Goal: Check status: Check status

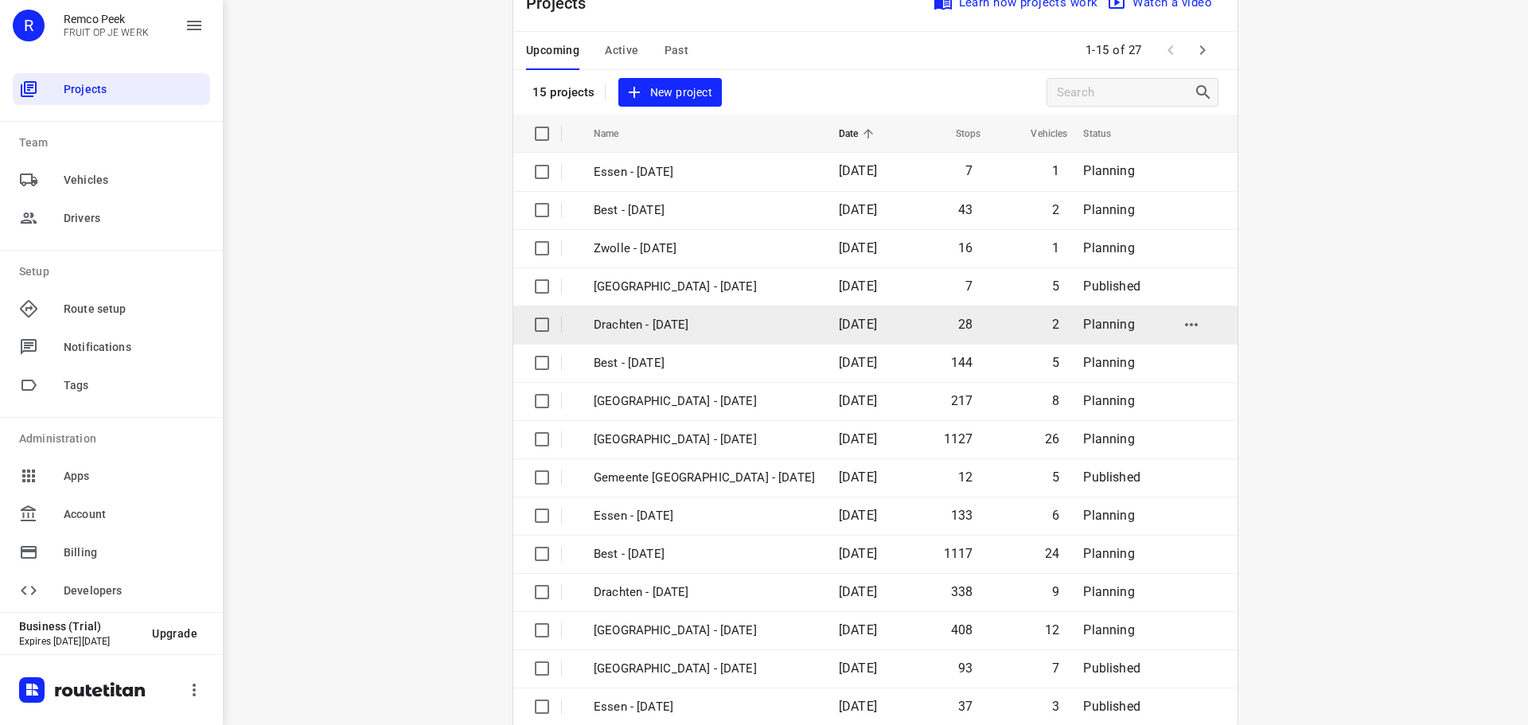
scroll to position [80, 0]
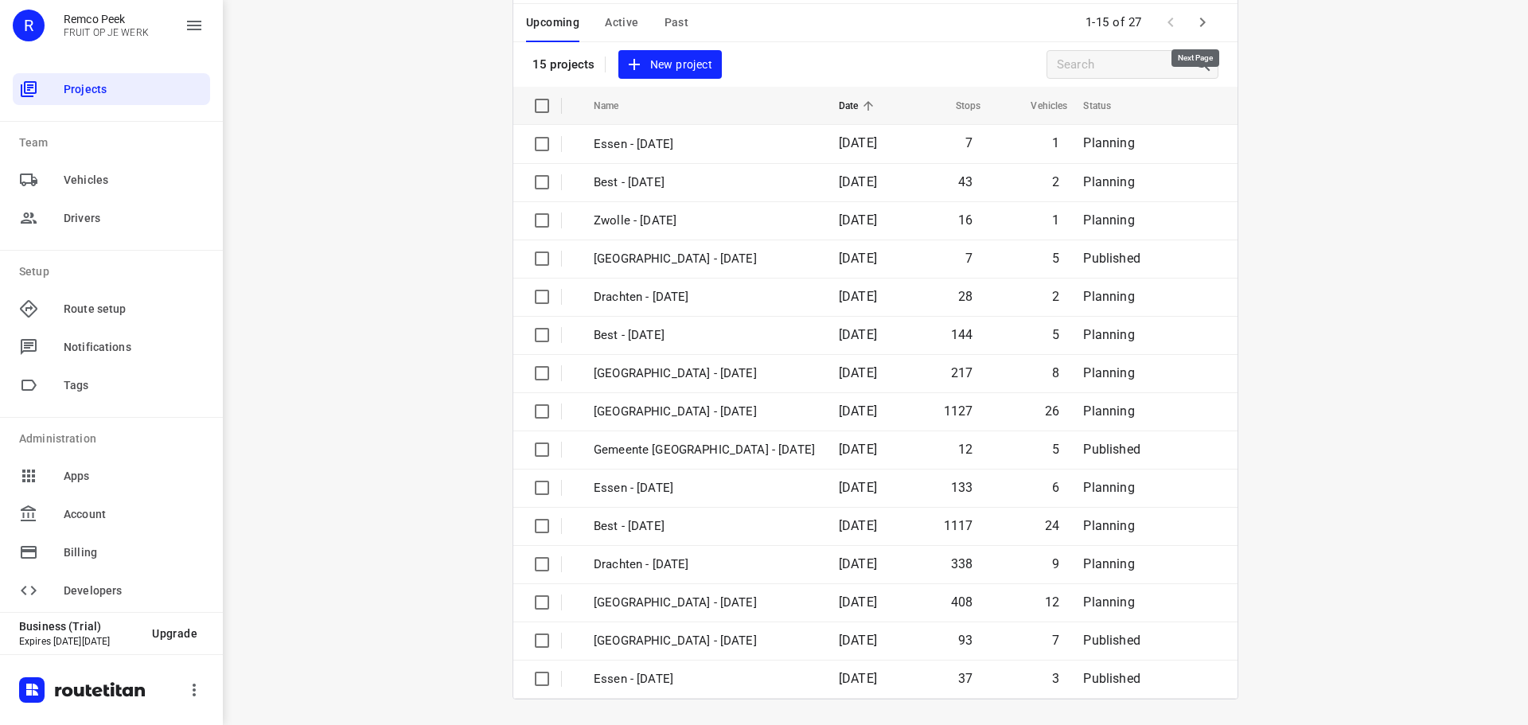
click at [1198, 27] on icon "button" at bounding box center [1202, 22] width 19 height 19
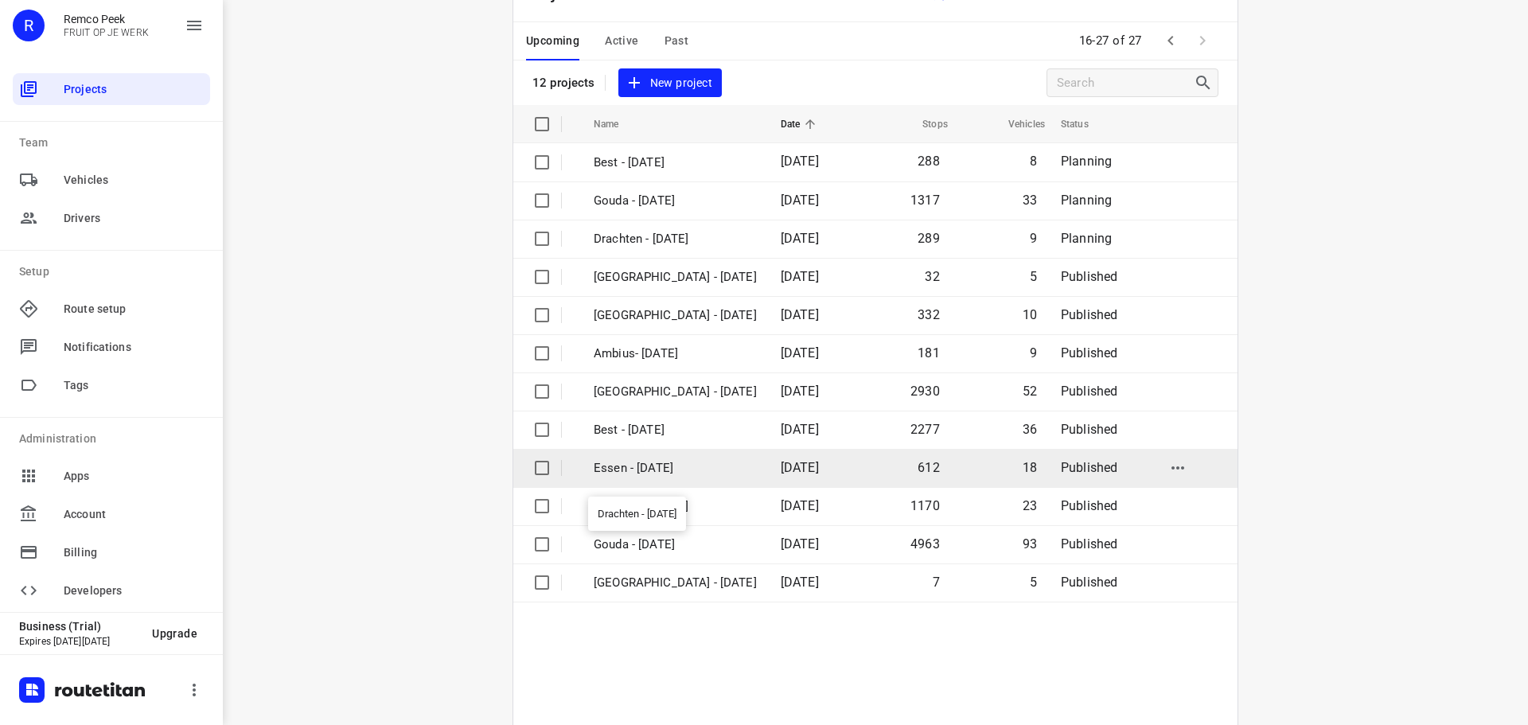
scroll to position [117, 0]
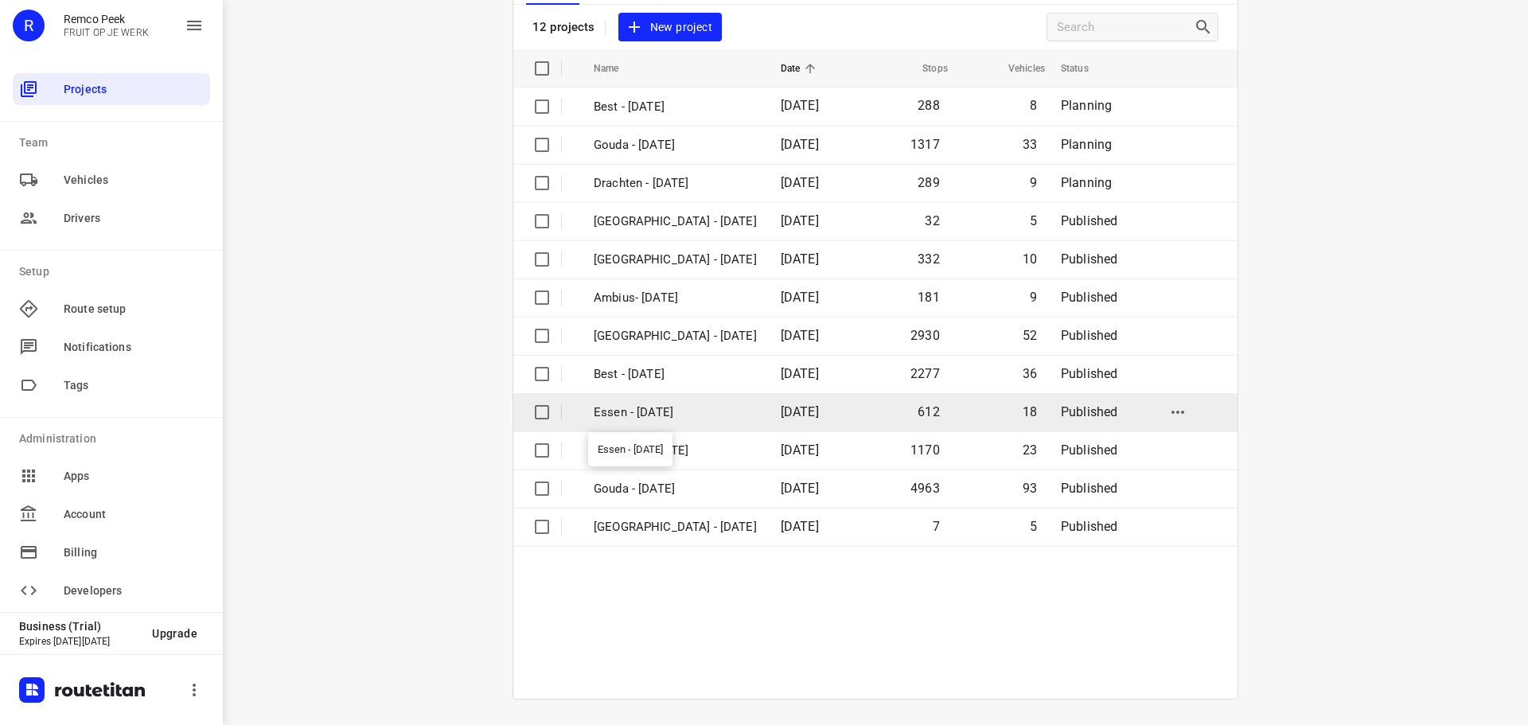
click at [622, 407] on p "Essen - [DATE]" at bounding box center [675, 412] width 163 height 18
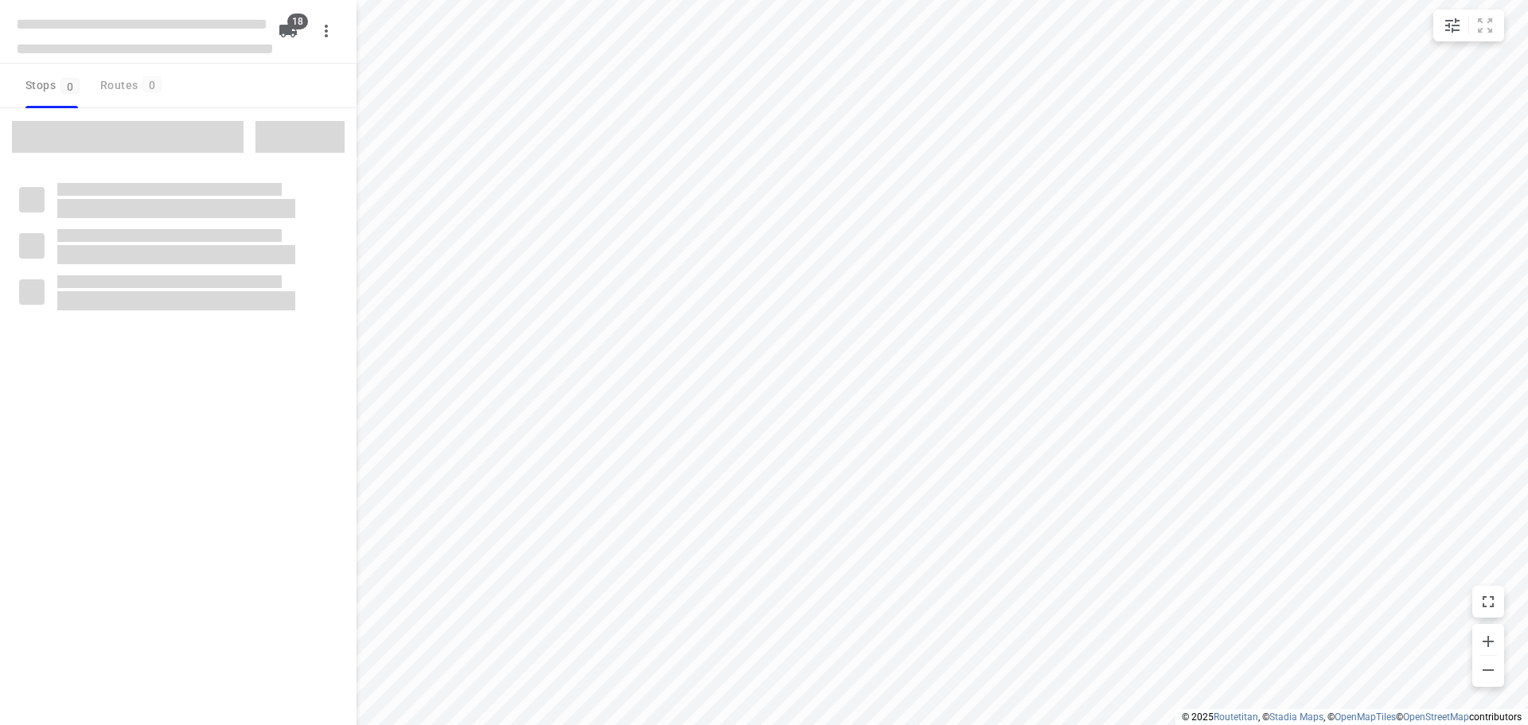
checkbox input "true"
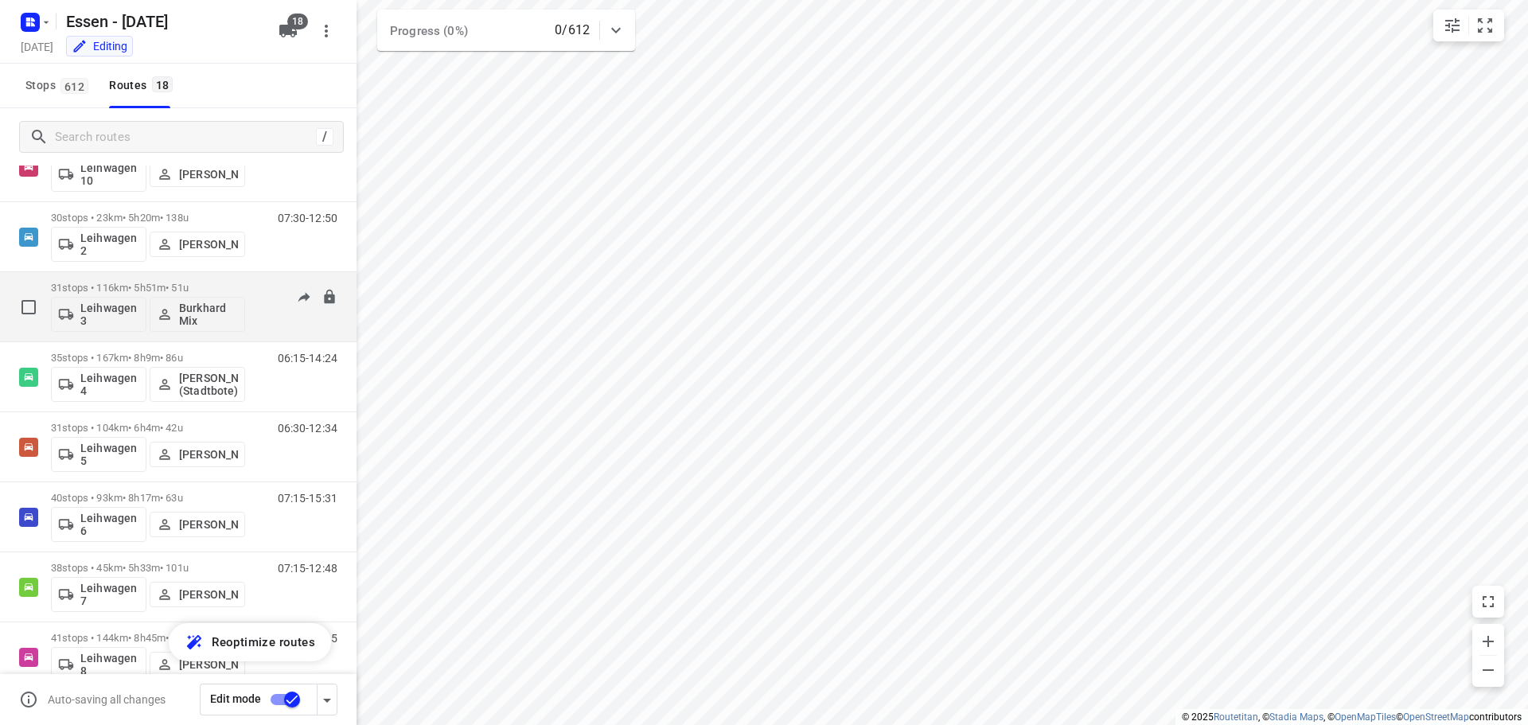
scroll to position [637, 0]
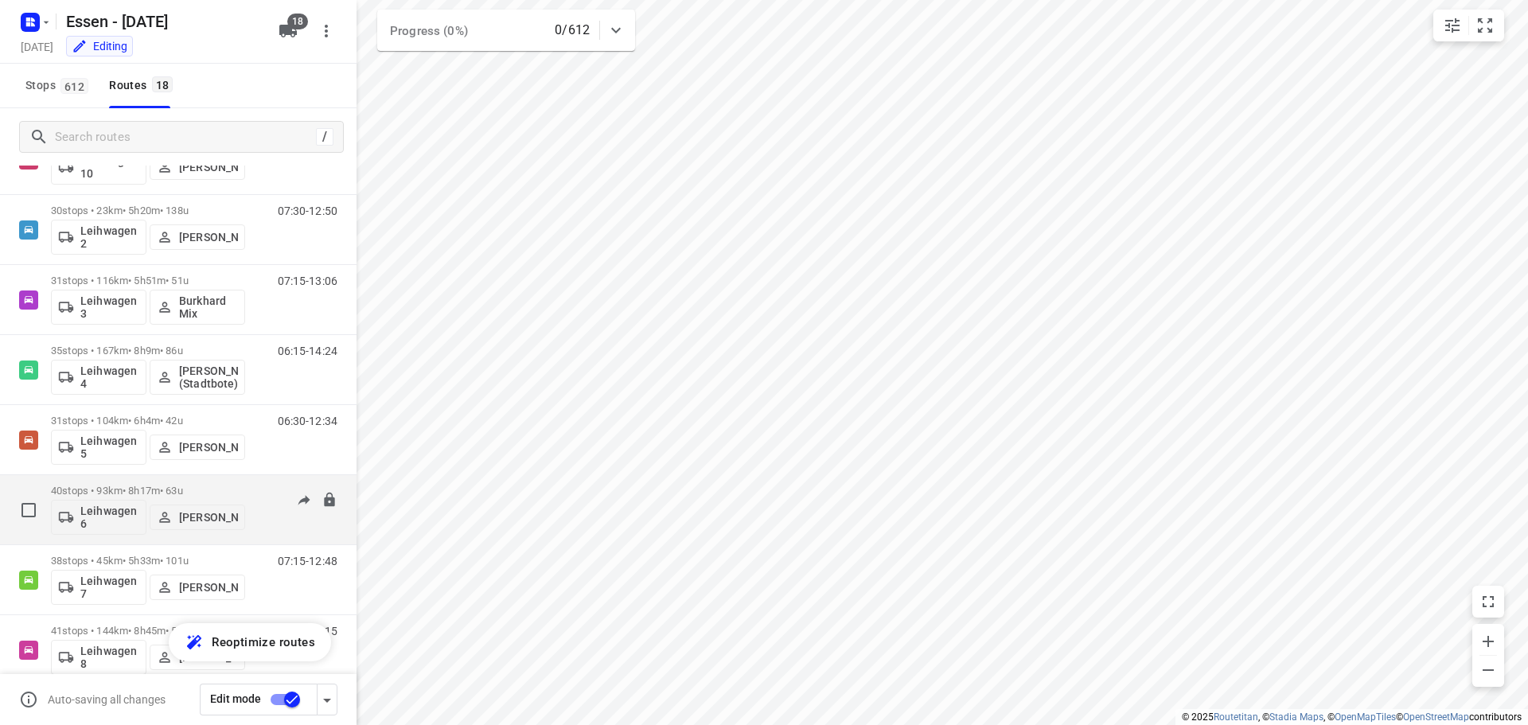
click at [128, 497] on div "Leihwagen 6 Jürgen Zipner" at bounding box center [148, 516] width 194 height 38
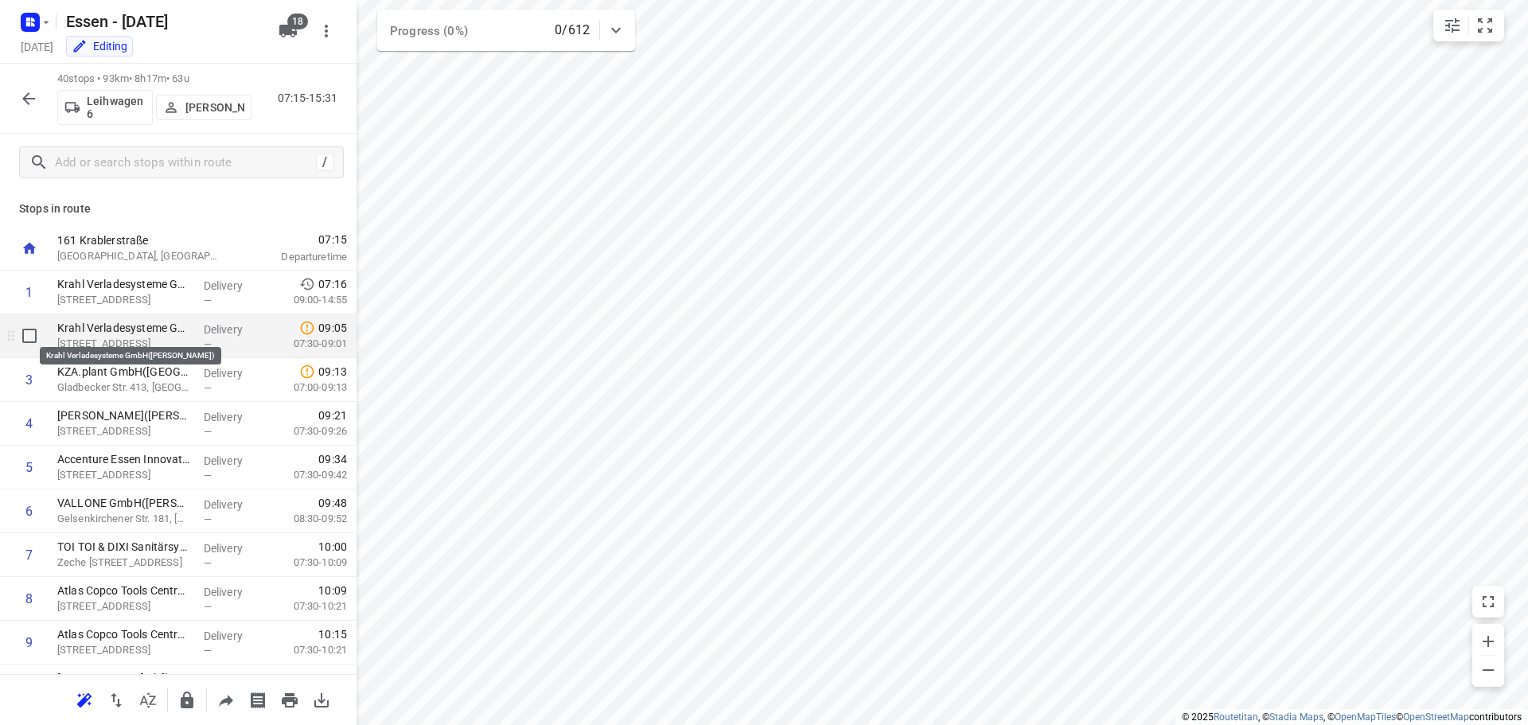
click at [152, 332] on p "Krahl Verladesysteme GmbH(Daniel Krahl)" at bounding box center [124, 328] width 134 height 16
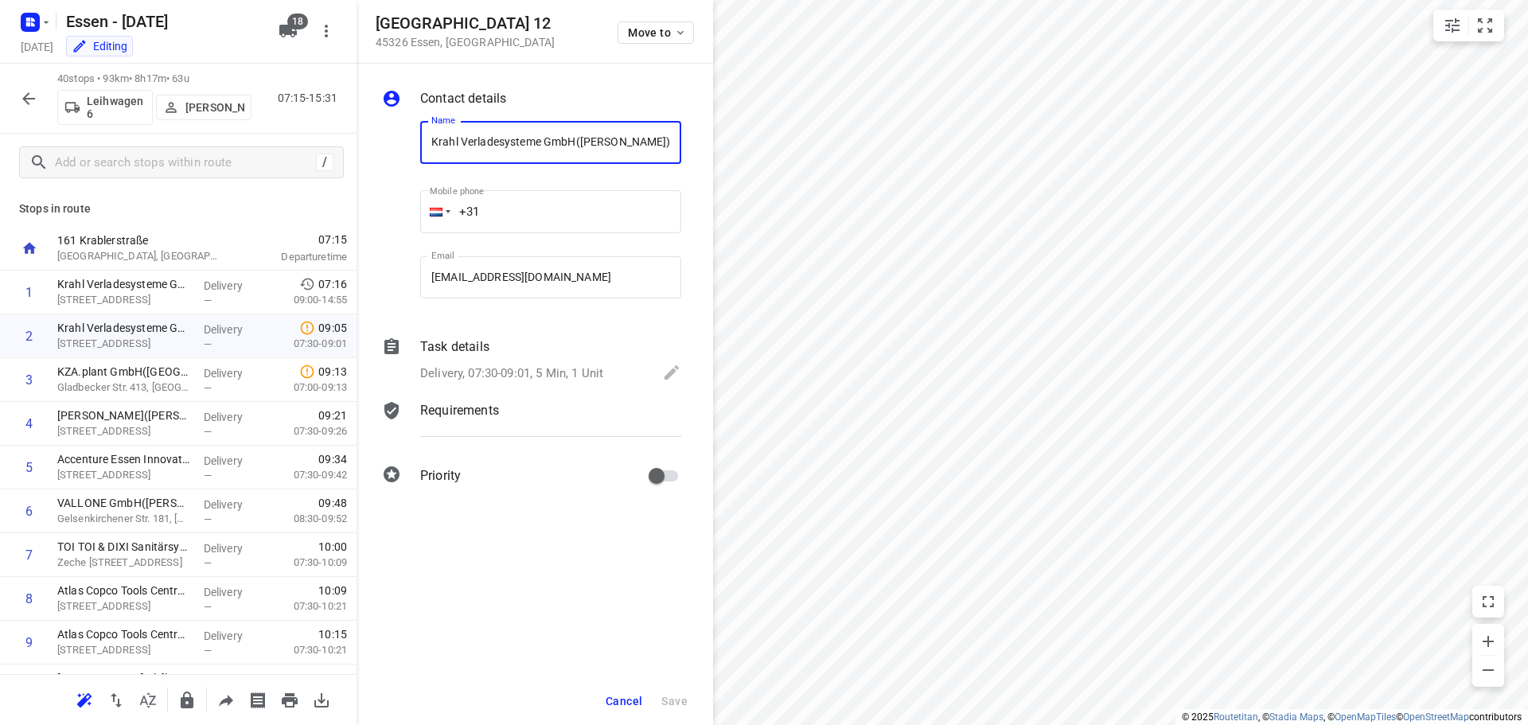
click at [531, 365] on p "Delivery, 07:30-09:01, 5 Min, 1 Unit" at bounding box center [511, 373] width 183 height 18
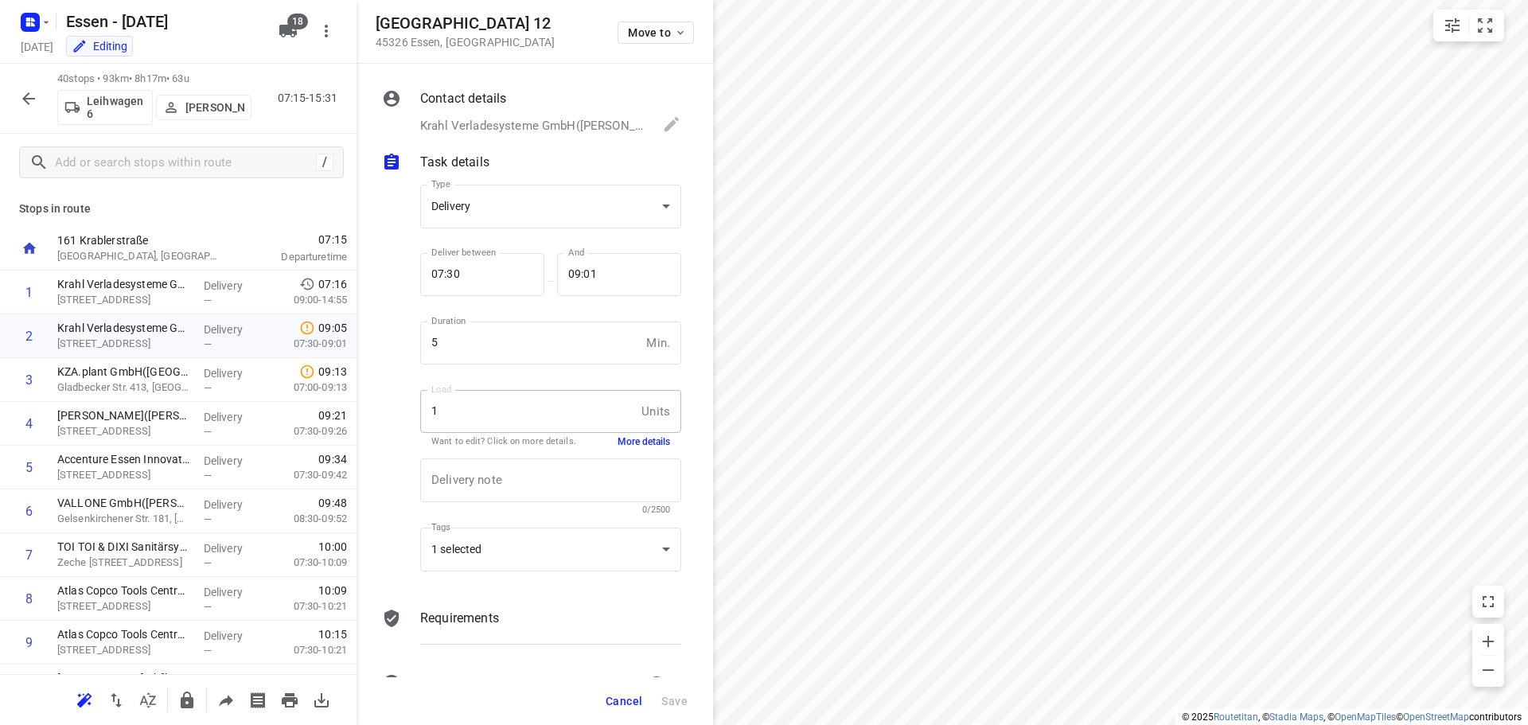
click at [626, 451] on div "Delivery note x Delivery note 0/2500" at bounding box center [551, 487] width 274 height 76
click at [628, 448] on button "More details" at bounding box center [643, 442] width 53 height 14
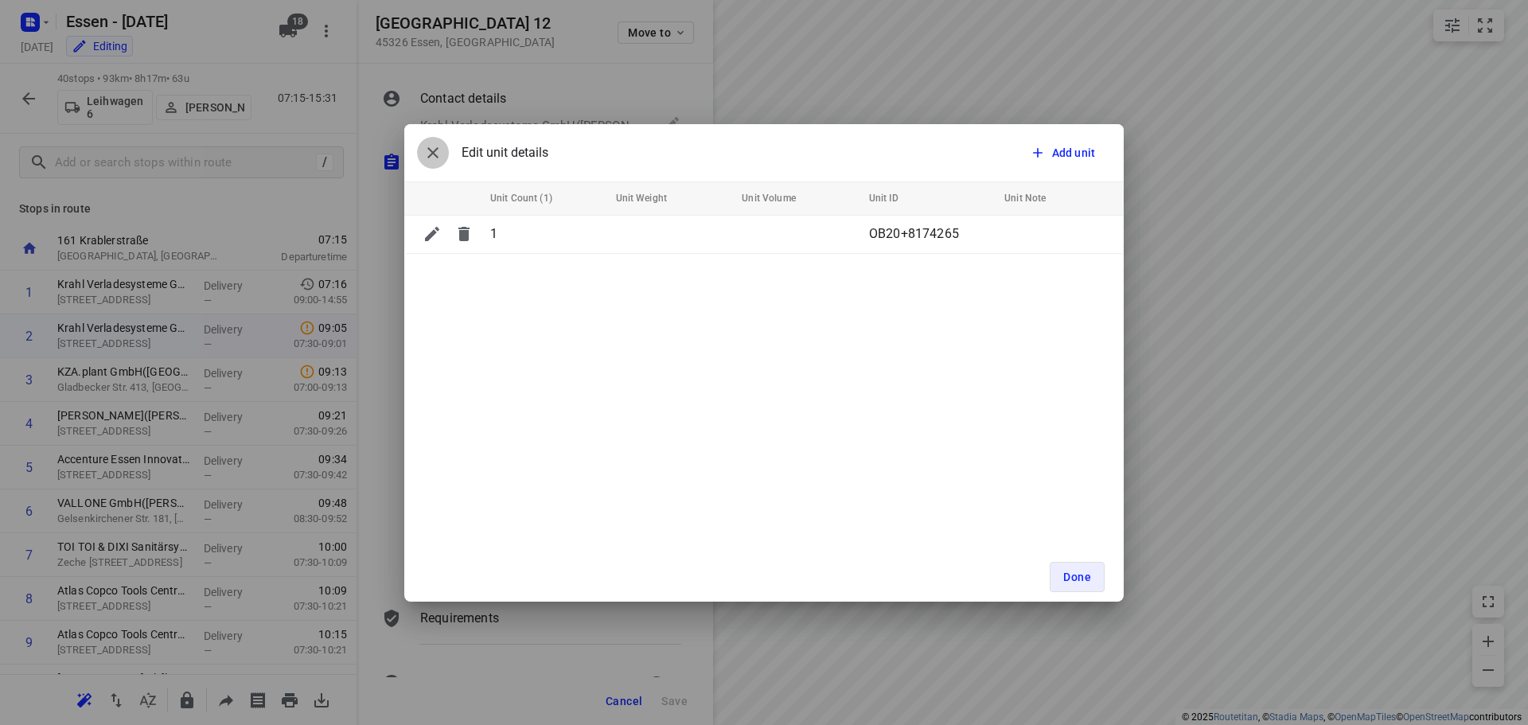
click at [434, 159] on icon "button" at bounding box center [432, 152] width 19 height 19
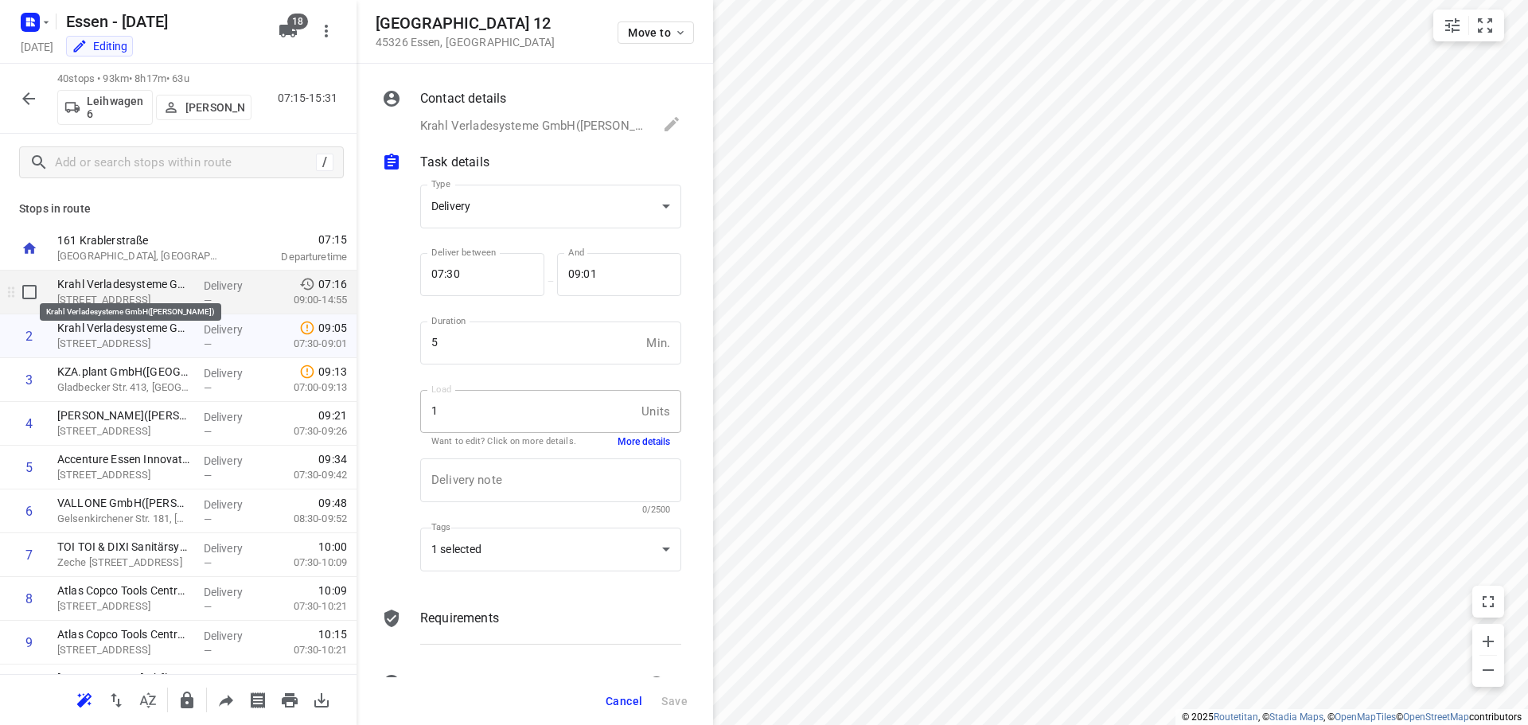
click at [150, 289] on p "Krahl Verladesysteme GmbH(Daniel Krahl)" at bounding box center [124, 284] width 134 height 16
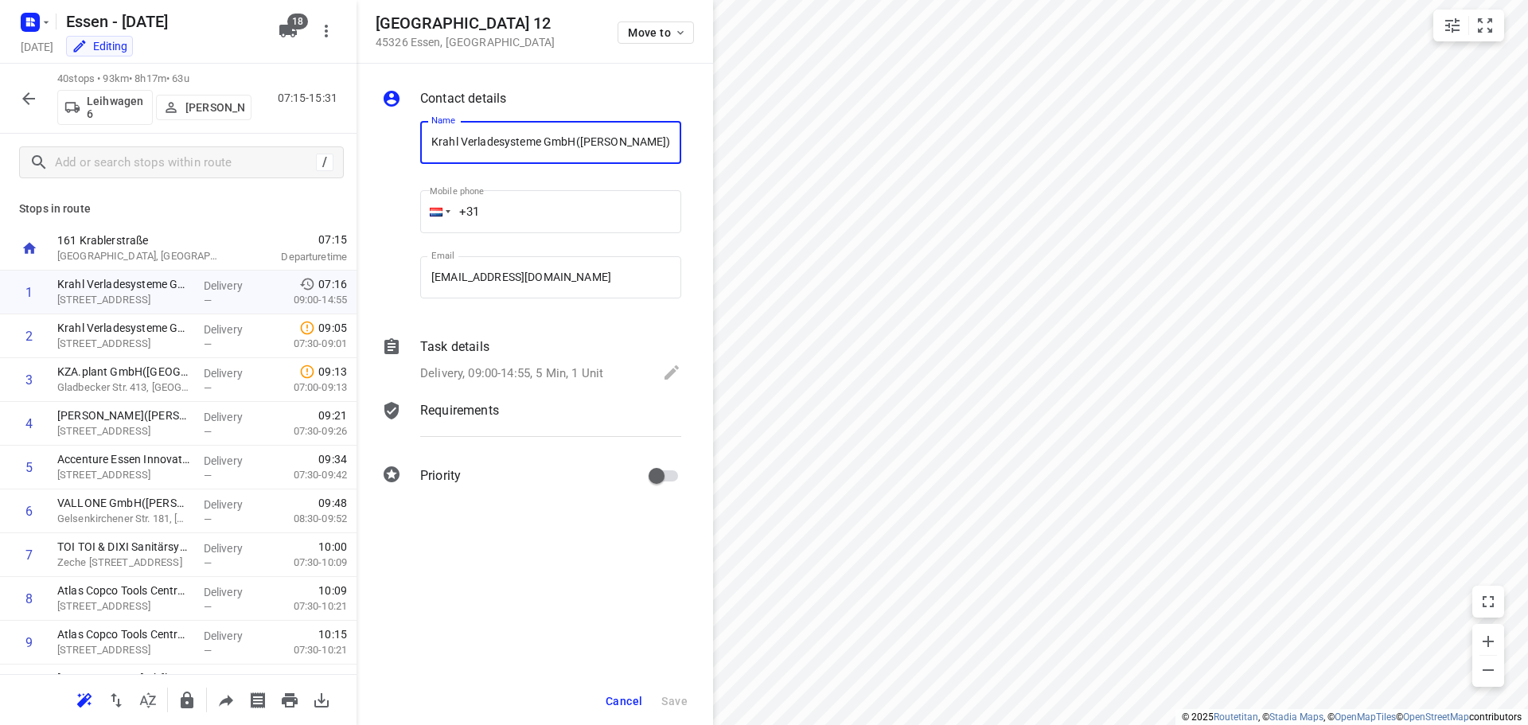
click at [547, 375] on p "Delivery, 09:00-14:55, 5 Min, 1 Unit" at bounding box center [511, 373] width 183 height 18
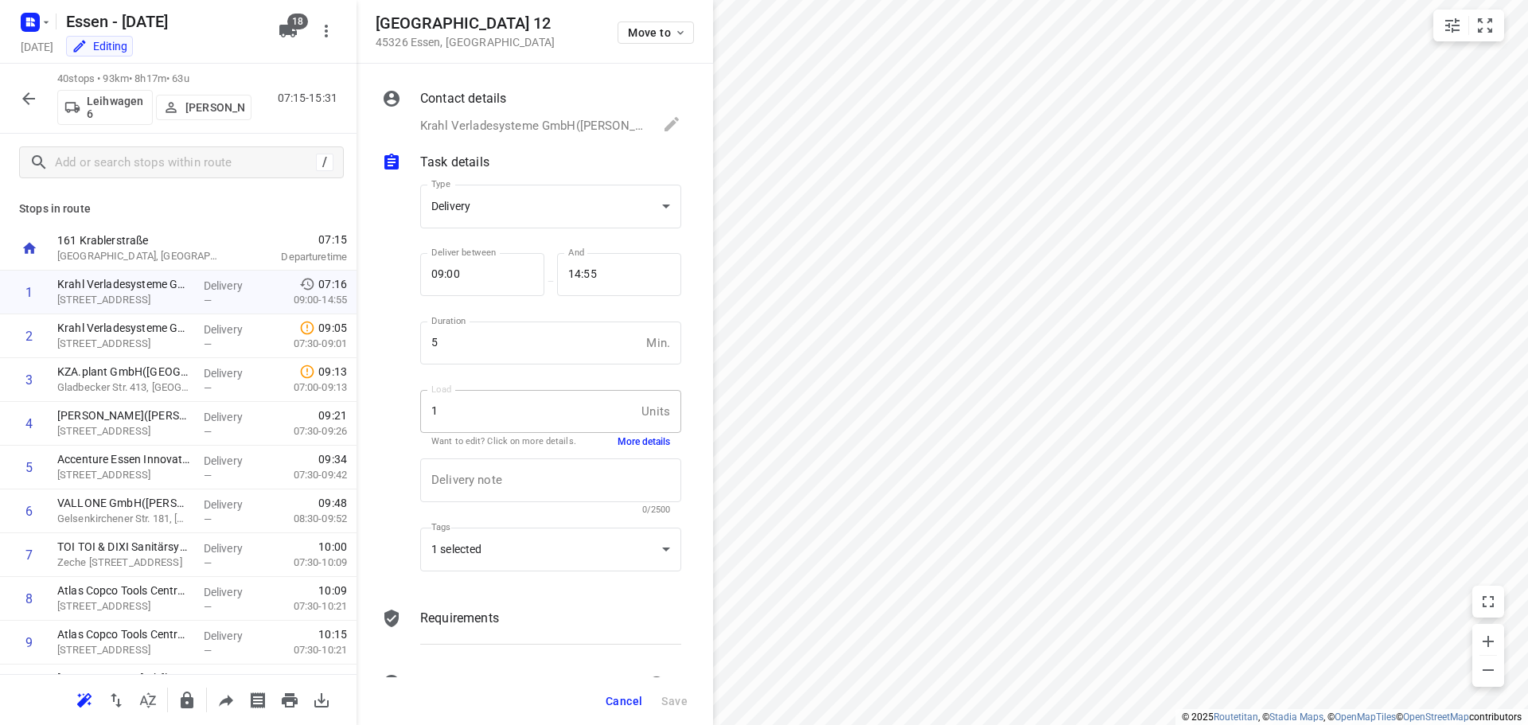
click at [635, 442] on button "More details" at bounding box center [643, 442] width 53 height 14
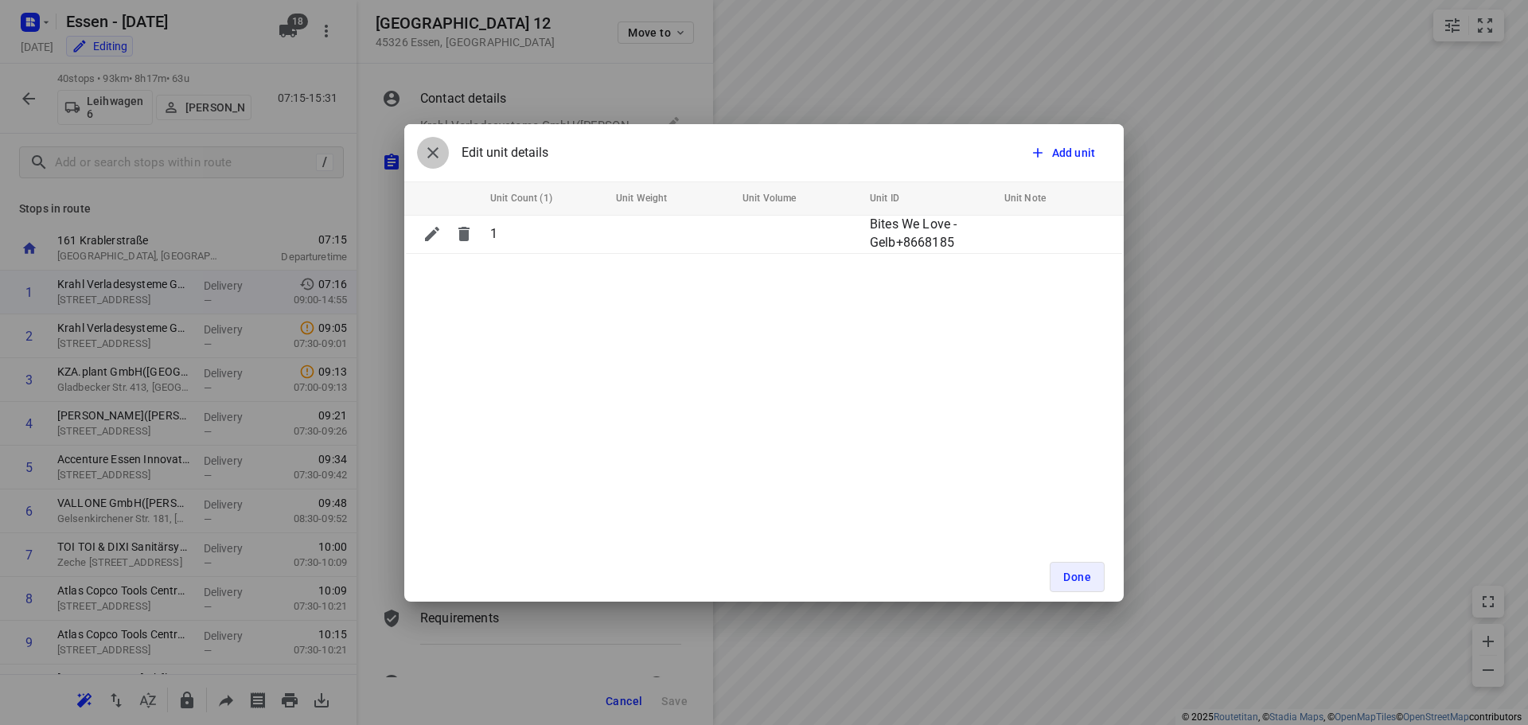
click at [430, 150] on icon "button" at bounding box center [432, 152] width 11 height 11
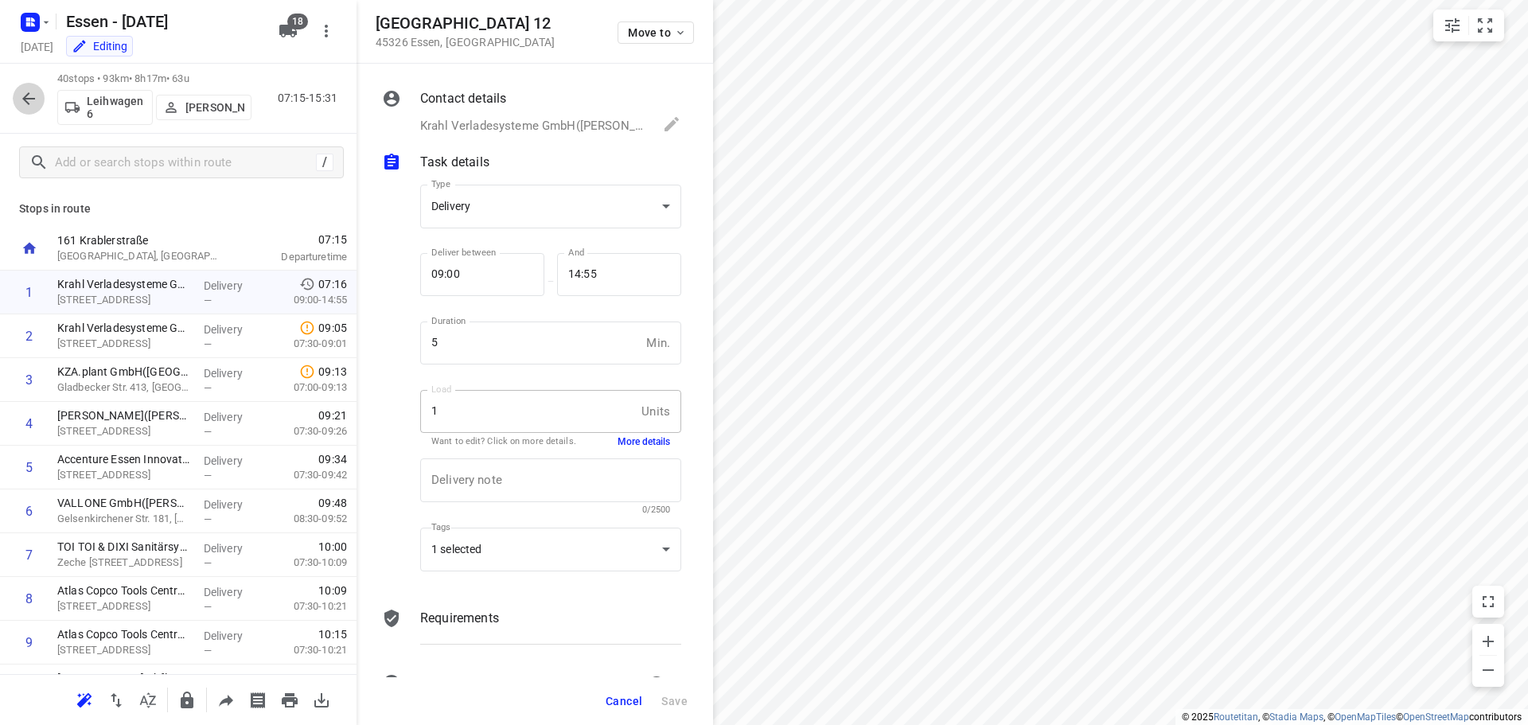
click at [14, 104] on button "button" at bounding box center [29, 99] width 32 height 32
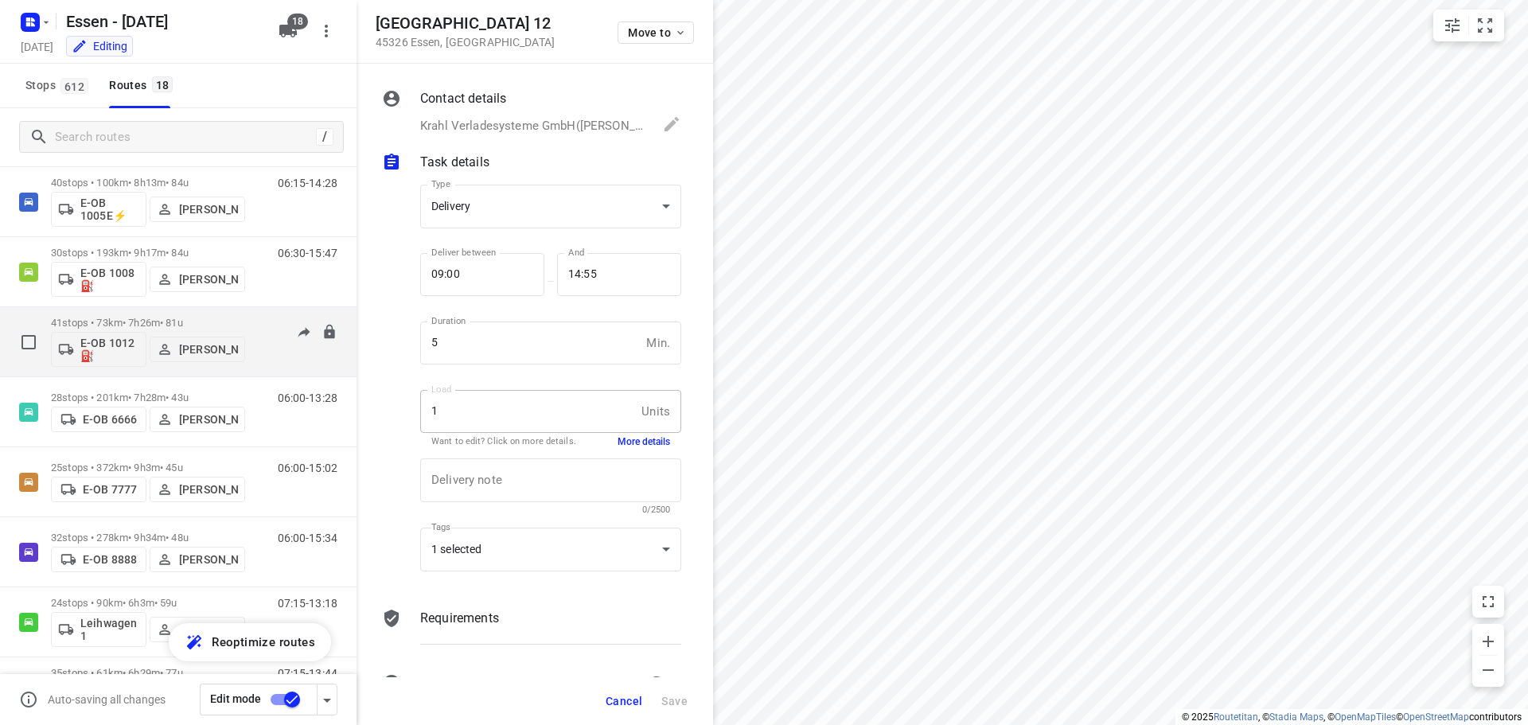
scroll to position [80, 0]
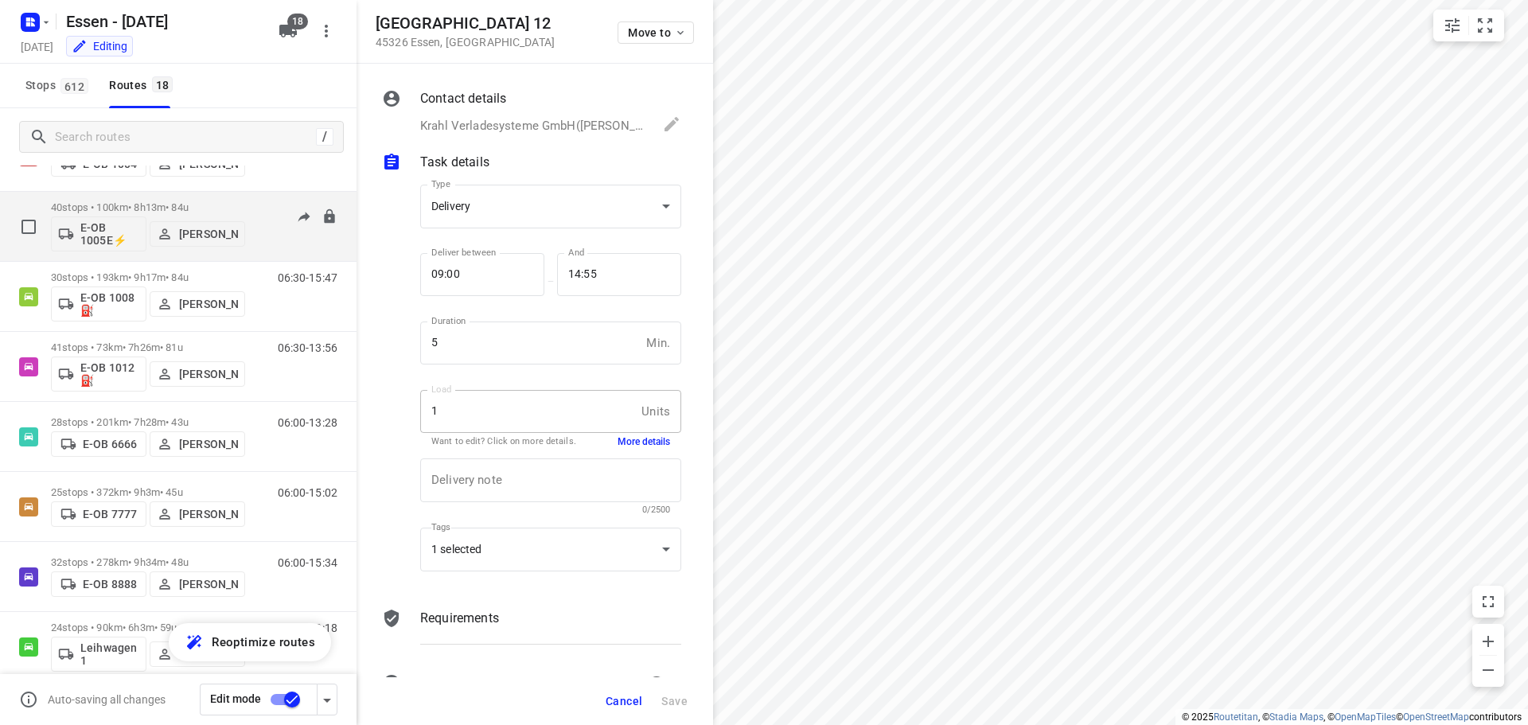
click at [235, 228] on p "[PERSON_NAME]" at bounding box center [208, 234] width 59 height 13
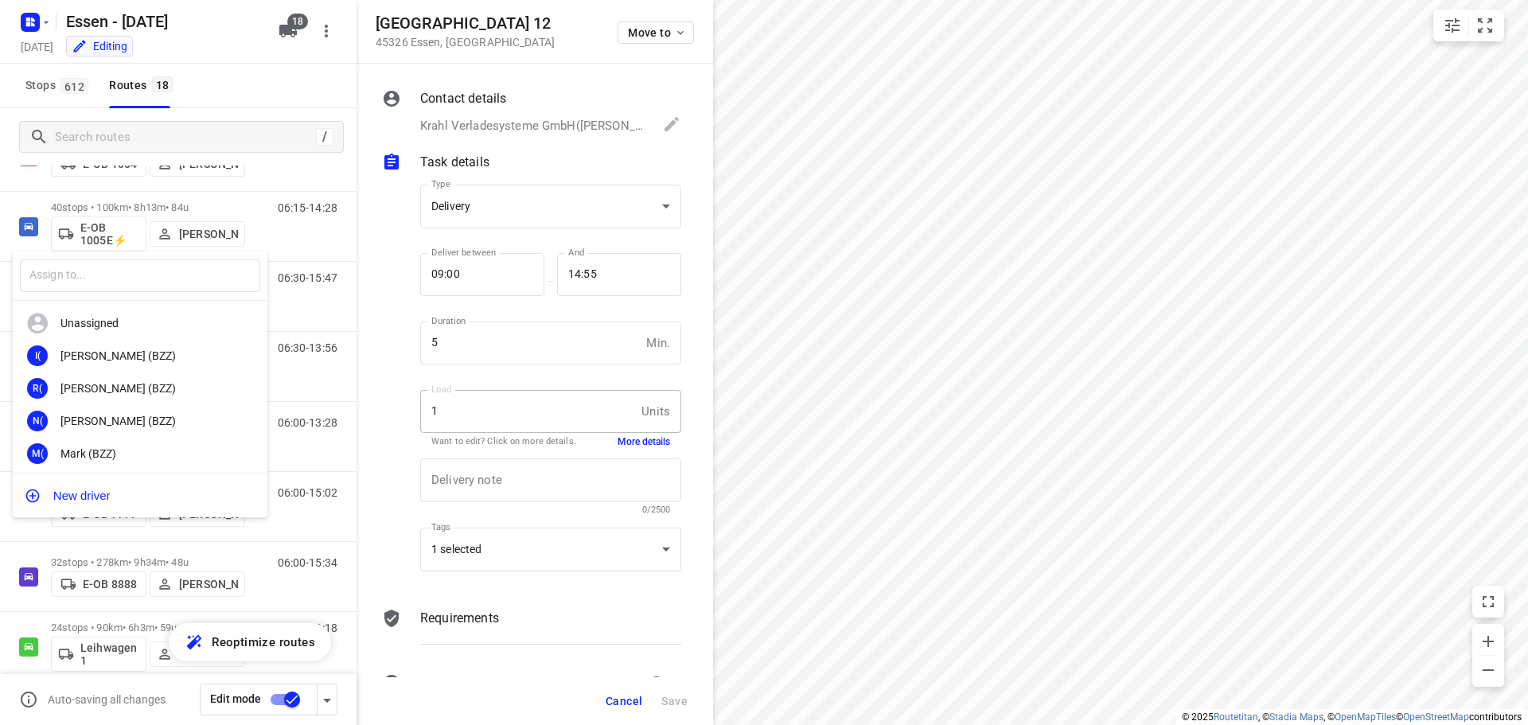
click at [209, 202] on div at bounding box center [764, 362] width 1528 height 725
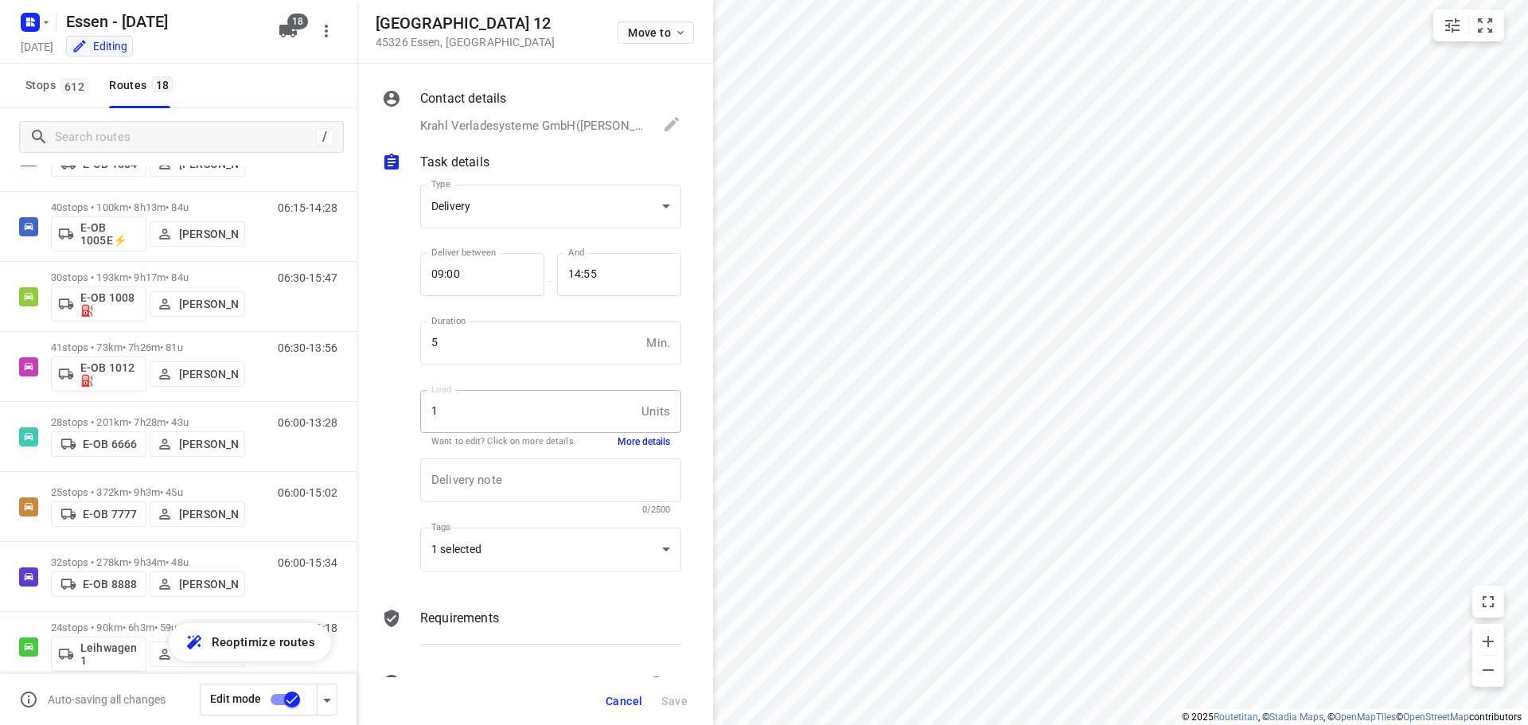
click at [209, 208] on p "40 stops • 100km • 8h13m • 84u" at bounding box center [148, 207] width 194 height 12
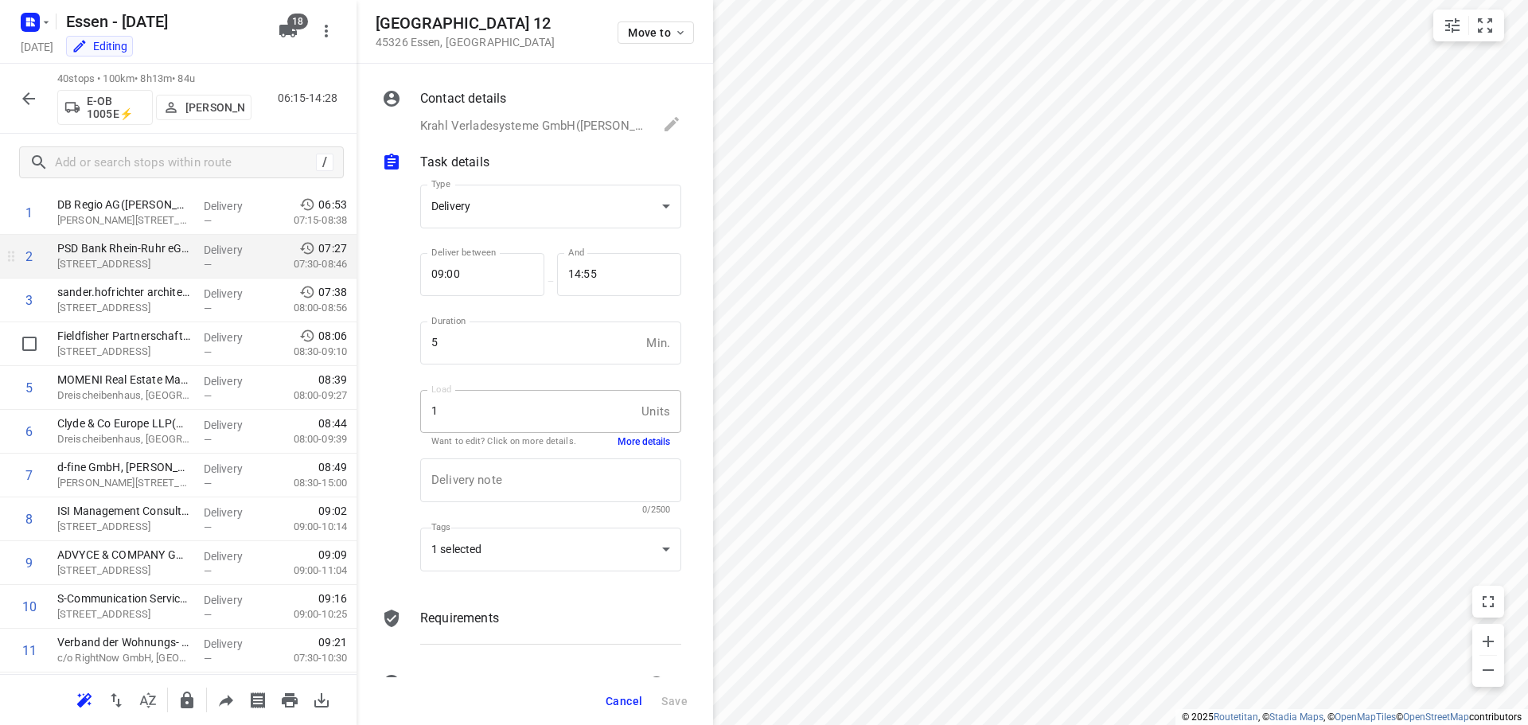
scroll to position [159, 0]
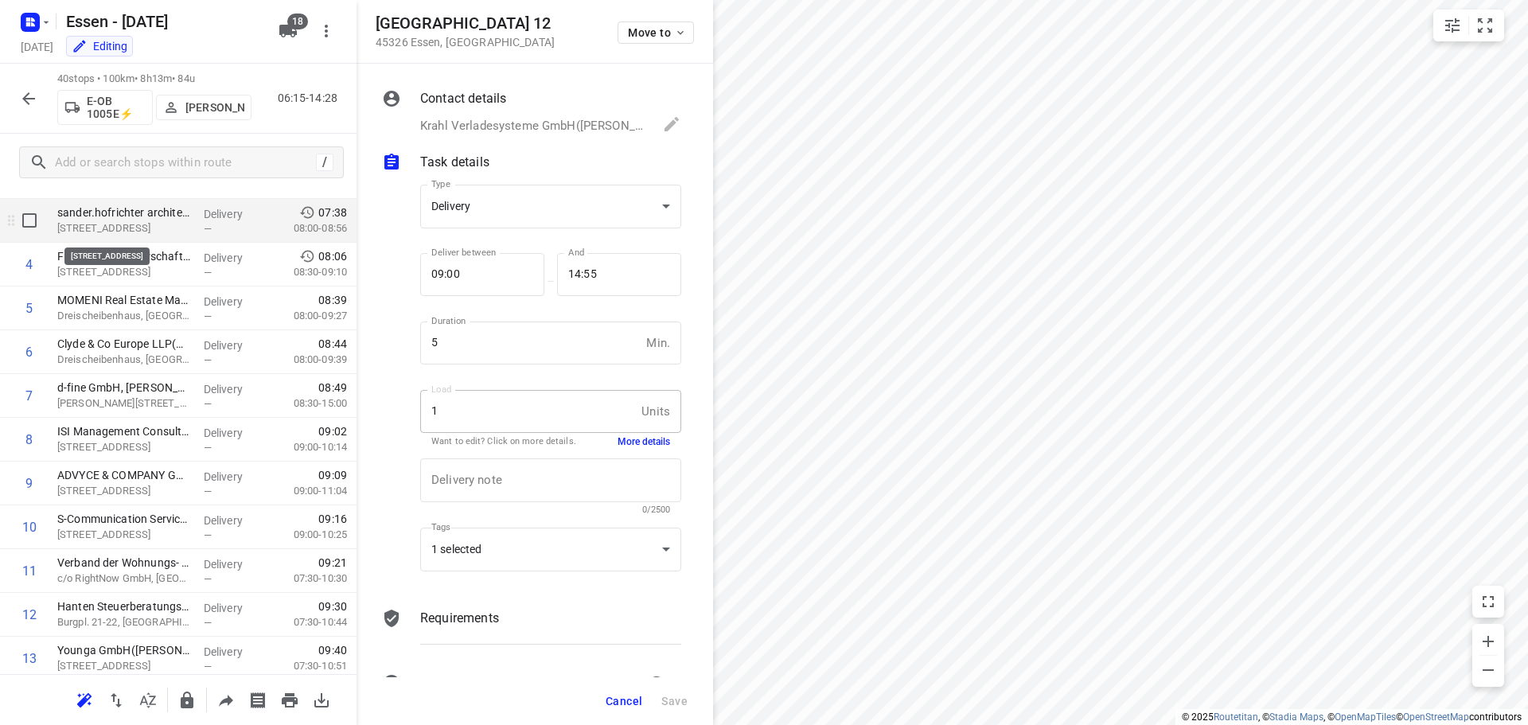
click at [103, 224] on p "[STREET_ADDRESS]" at bounding box center [124, 228] width 134 height 16
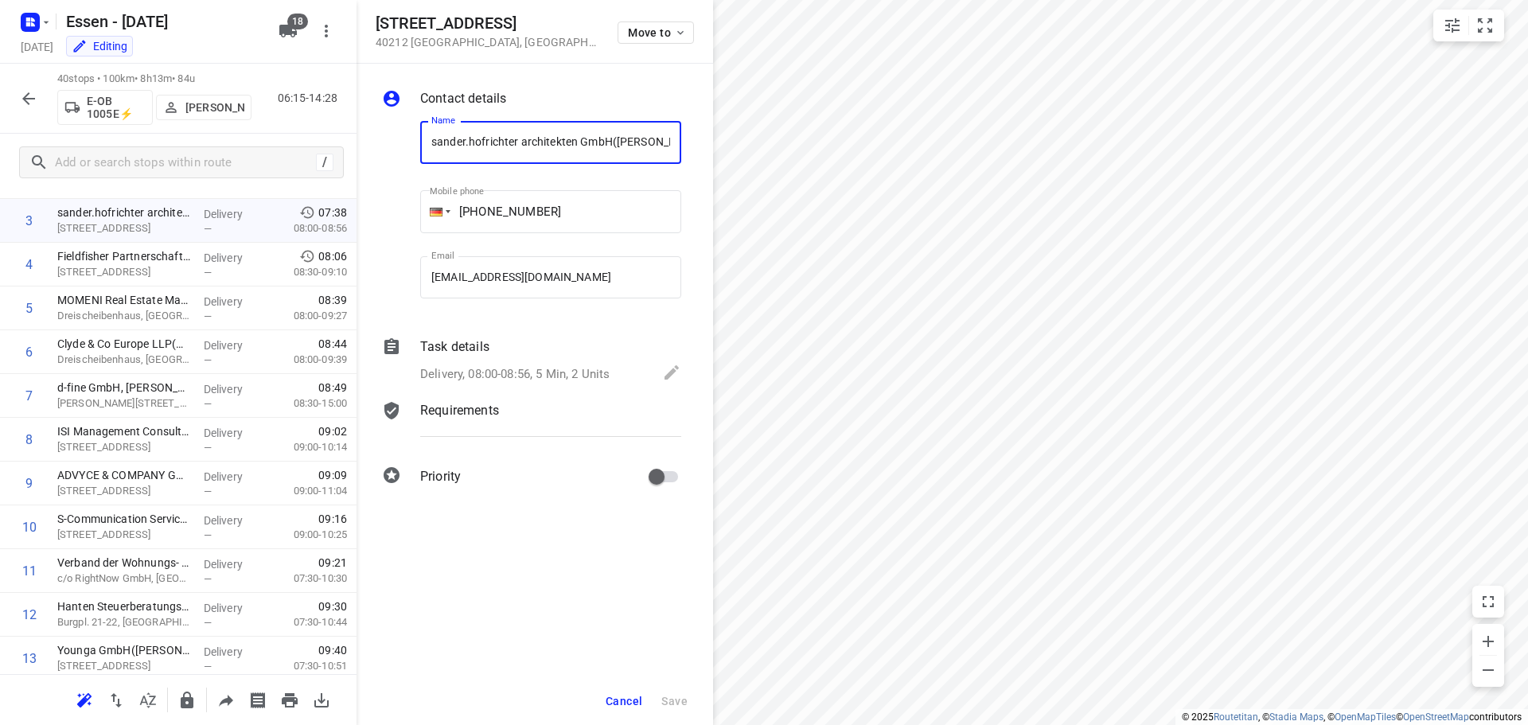
scroll to position [0, 33]
click at [609, 703] on span "Cancel" at bounding box center [624, 701] width 37 height 13
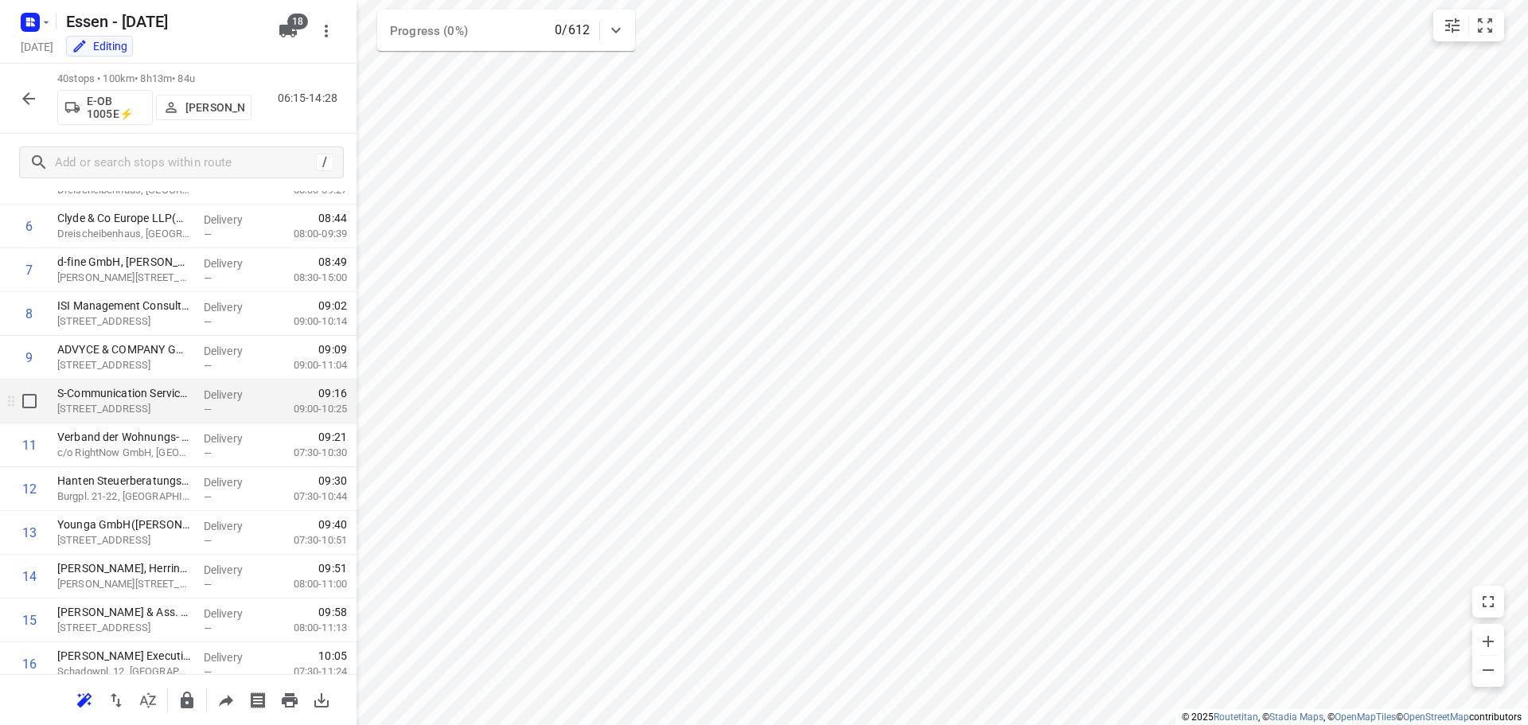
scroll to position [318, 0]
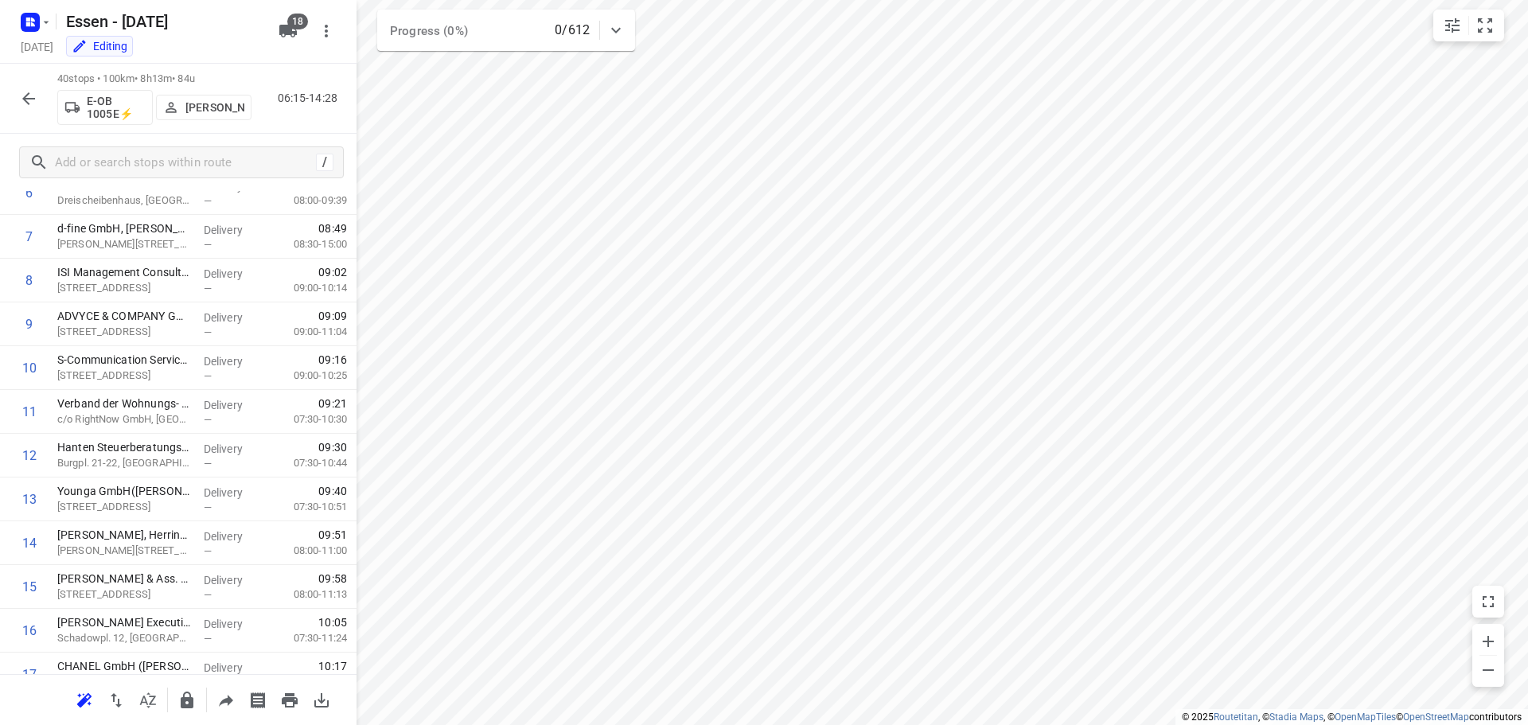
click at [20, 100] on icon "button" at bounding box center [28, 98] width 19 height 19
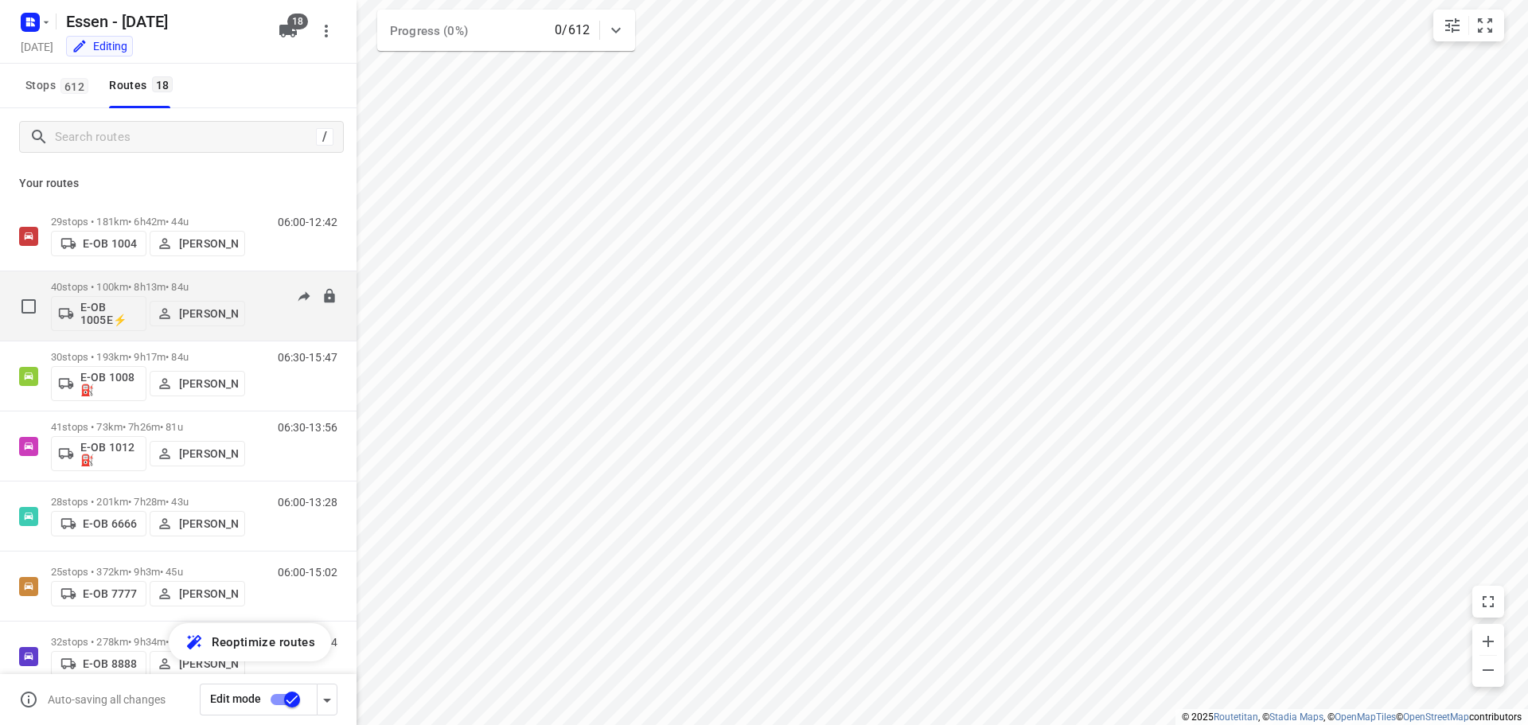
click at [154, 288] on p "40 stops • 100km • 8h13m • 84u" at bounding box center [148, 287] width 194 height 12
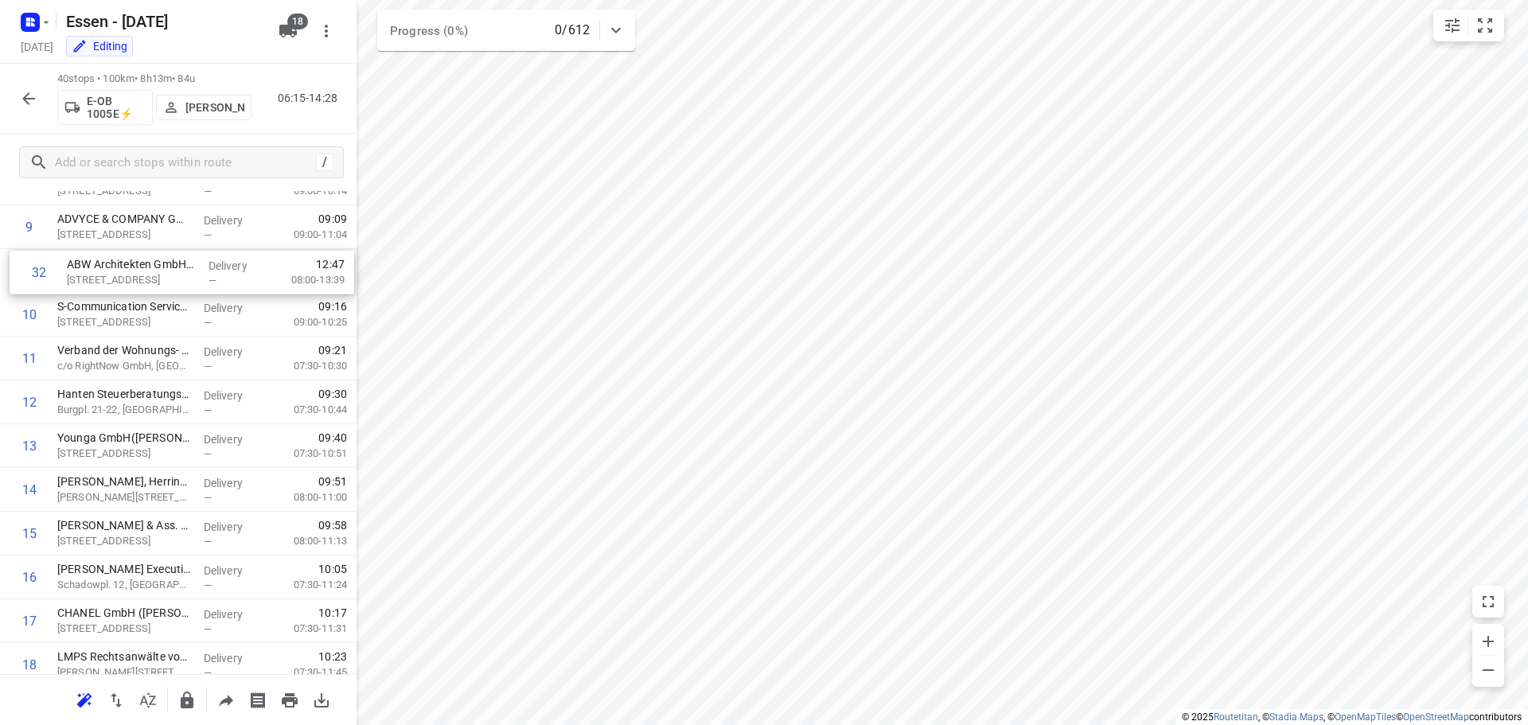
scroll to position [415, 0]
drag, startPoint x: 88, startPoint y: 458, endPoint x: 84, endPoint y: 360, distance: 97.1
click at [84, 360] on div "1 DB Regio AG(Frank Brunnenkant) Willi-Becker-Allee 11, Düsseldorf Delivery — 0…" at bounding box center [178, 730] width 356 height 1751
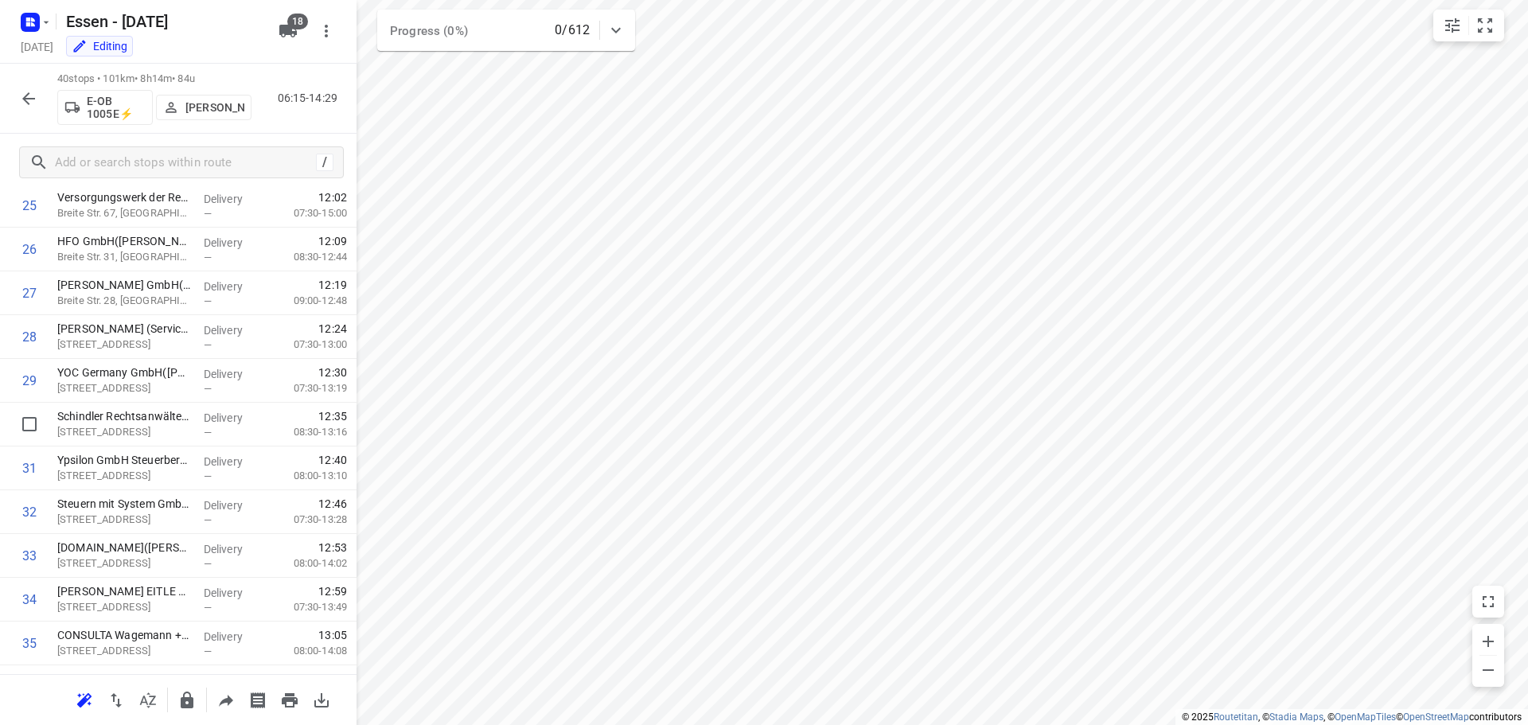
scroll to position [1211, 0]
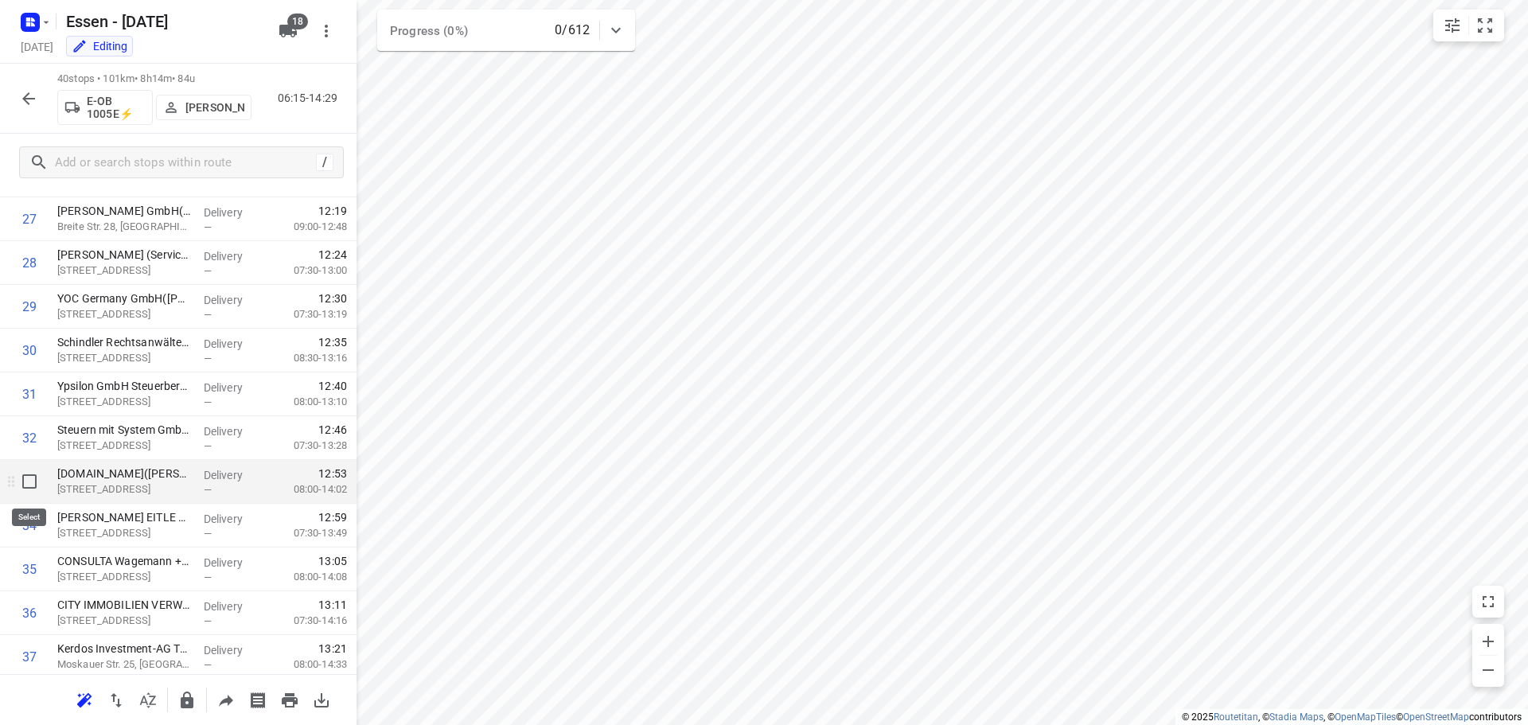
click at [27, 477] on input "checkbox" at bounding box center [30, 481] width 32 height 32
checkbox input "true"
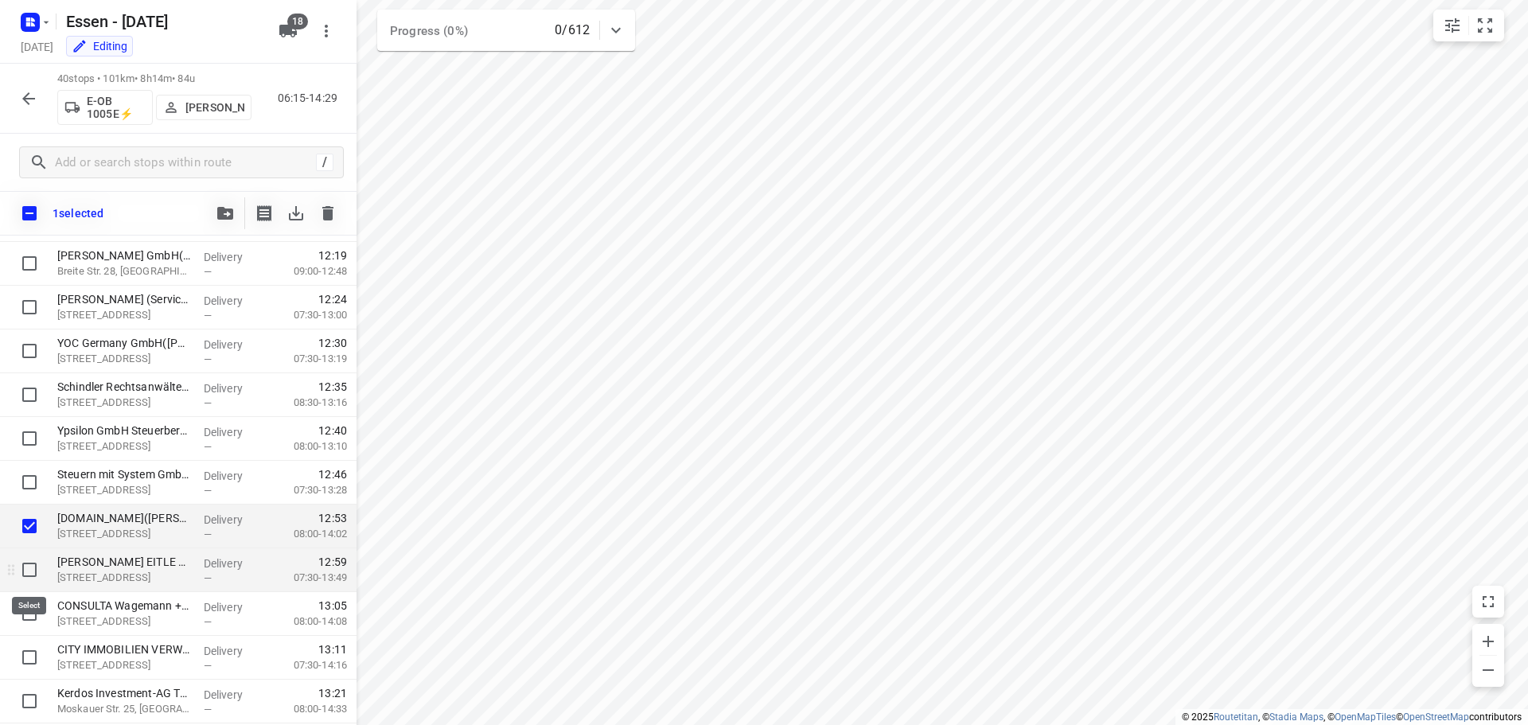
click at [28, 559] on input "checkbox" at bounding box center [30, 570] width 32 height 32
checkbox input "true"
click at [21, 623] on input "checkbox" at bounding box center [30, 614] width 32 height 32
checkbox input "true"
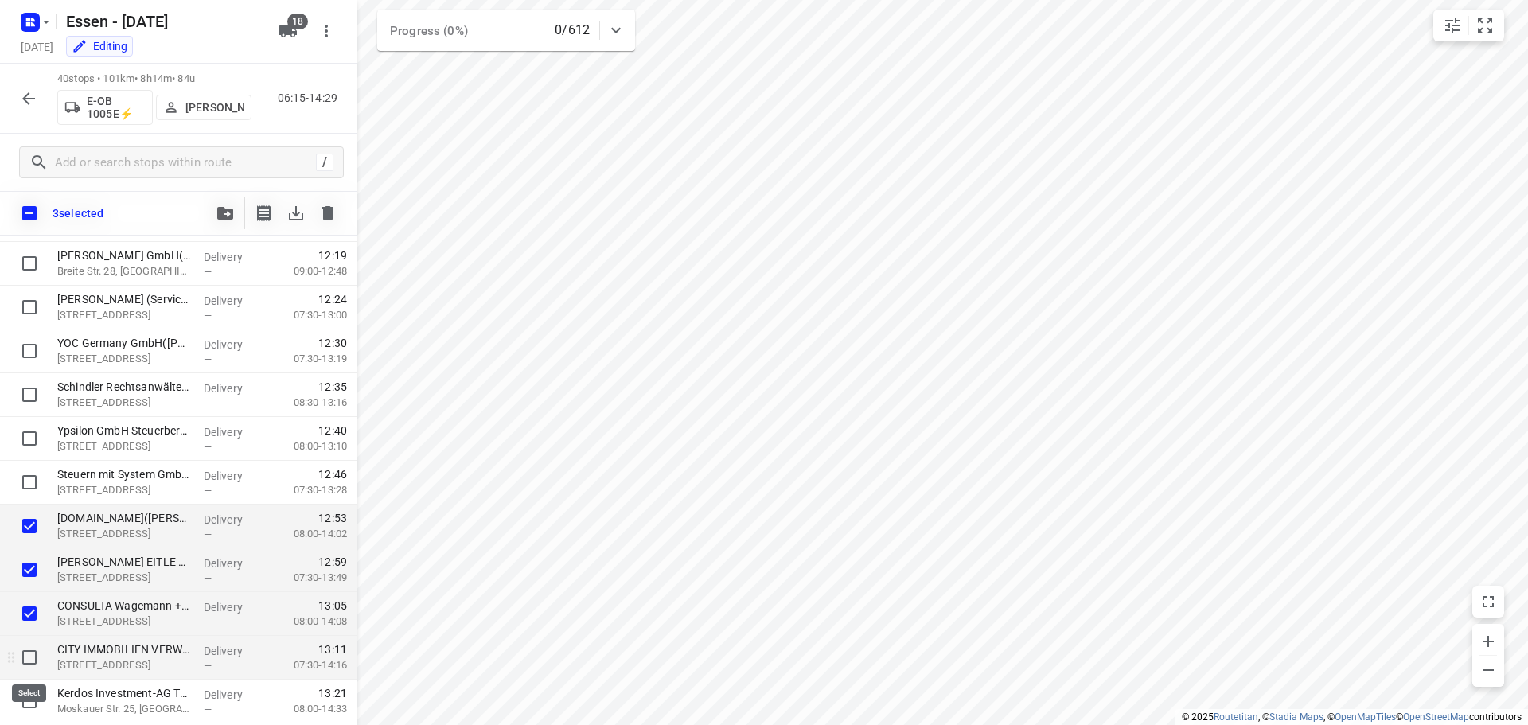
click at [30, 656] on input "checkbox" at bounding box center [30, 657] width 32 height 32
checkbox input "true"
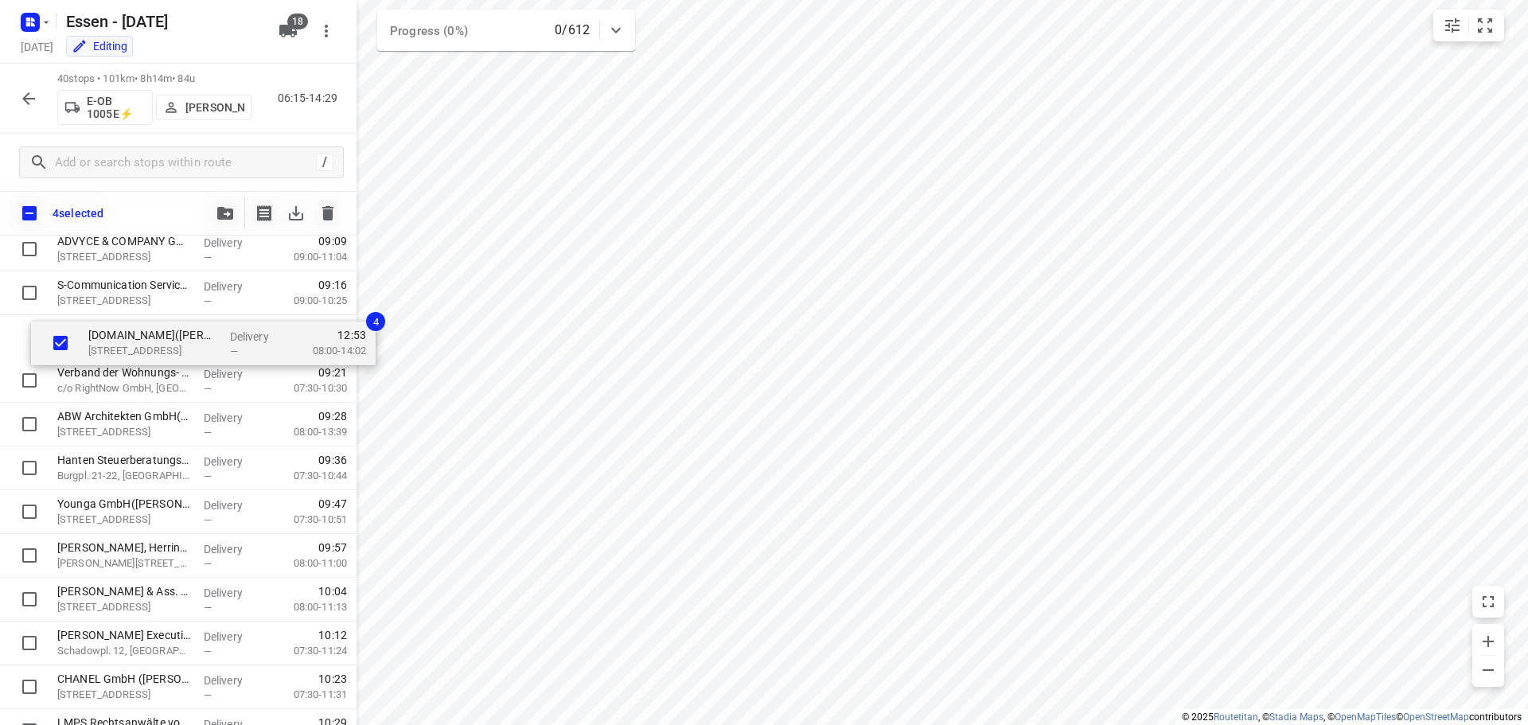
scroll to position [438, 0]
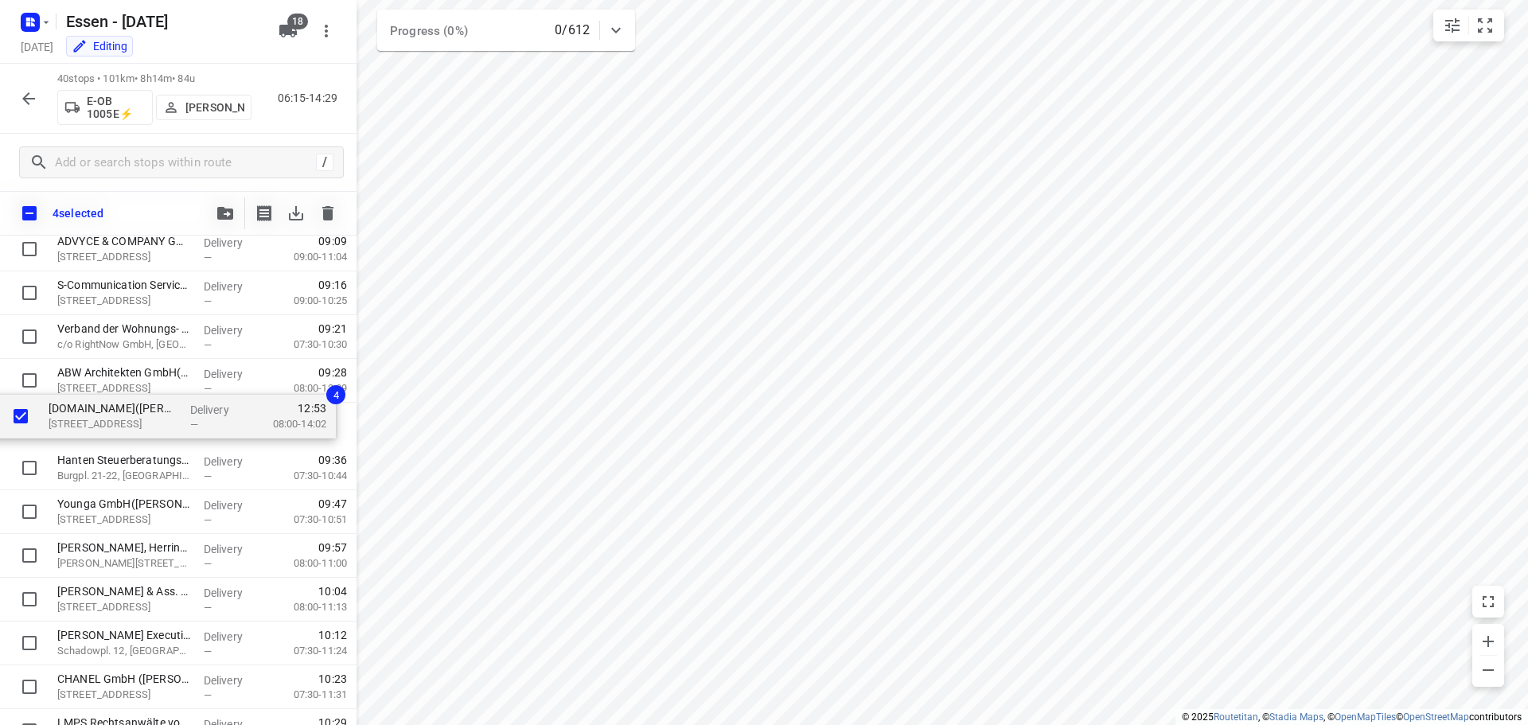
drag, startPoint x: 94, startPoint y: 529, endPoint x: 86, endPoint y: 415, distance: 114.9
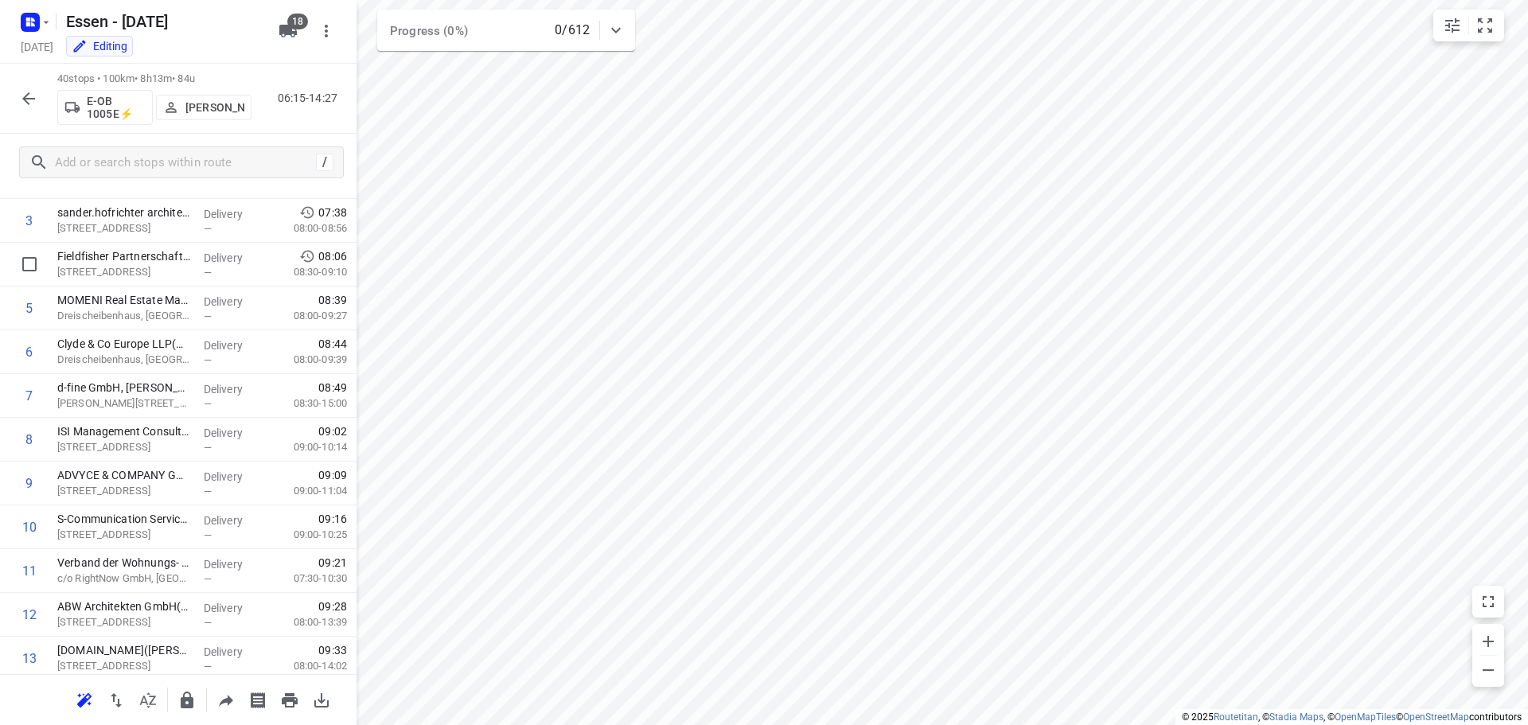
scroll to position [0, 0]
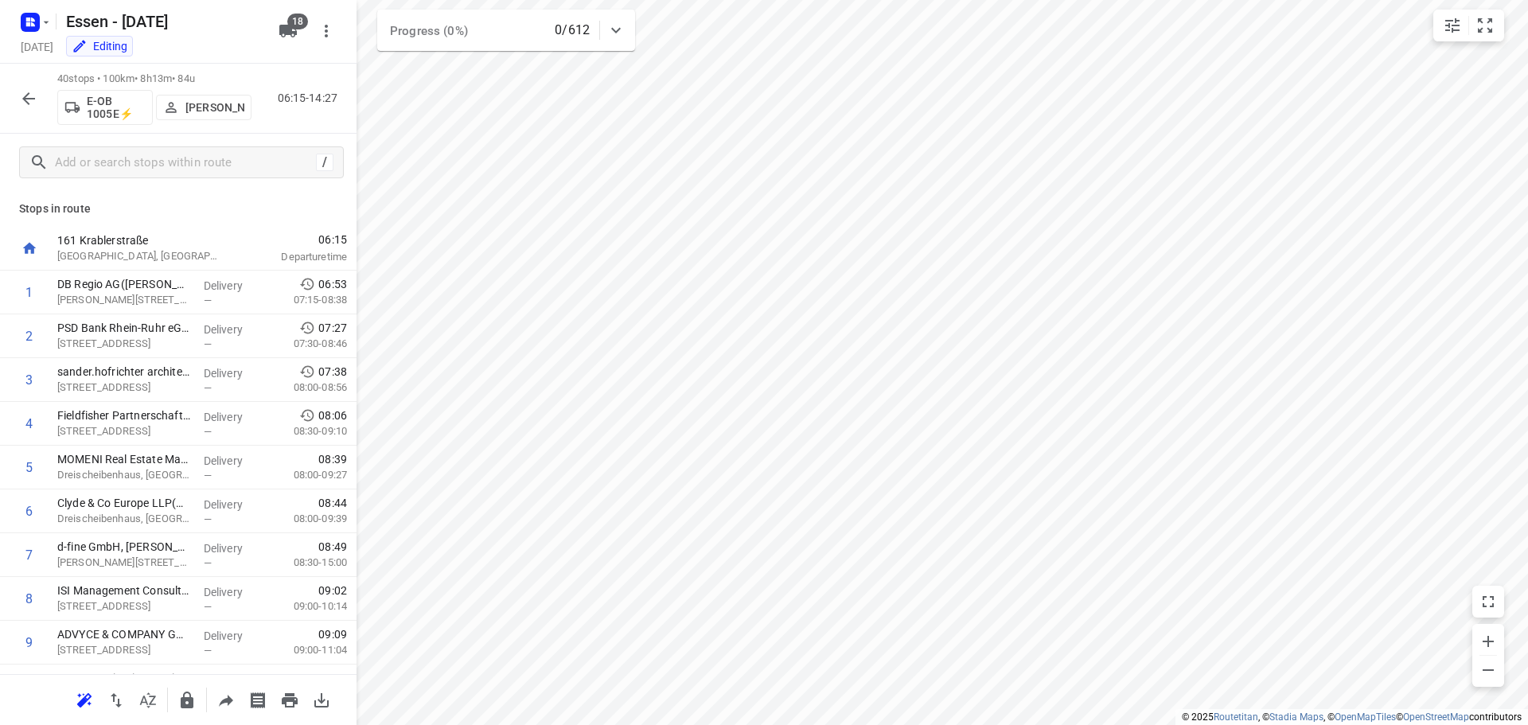
click at [187, 707] on icon "button" at bounding box center [187, 699] width 13 height 17
click at [42, 89] on div at bounding box center [29, 99] width 32 height 32
click at [33, 92] on icon "button" at bounding box center [28, 98] width 19 height 19
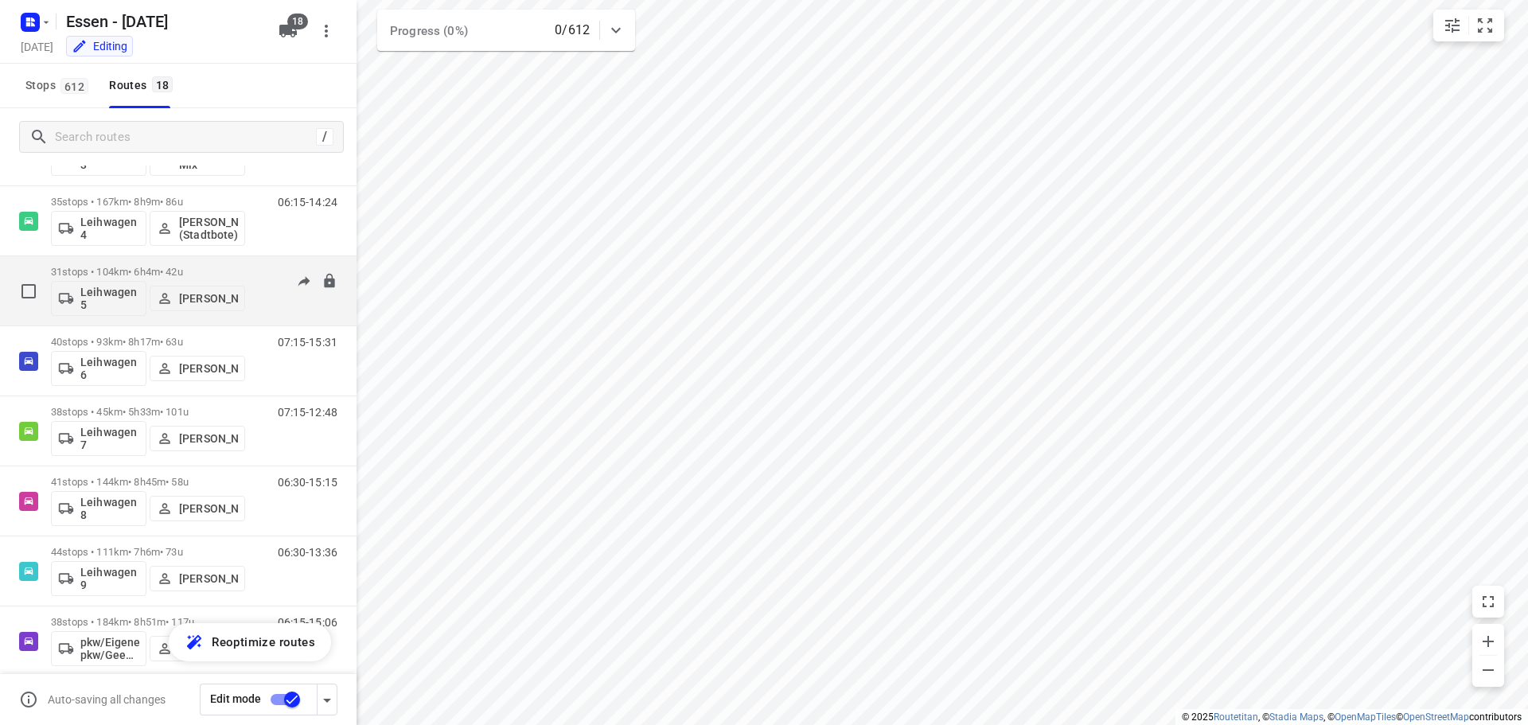
scroll to position [796, 0]
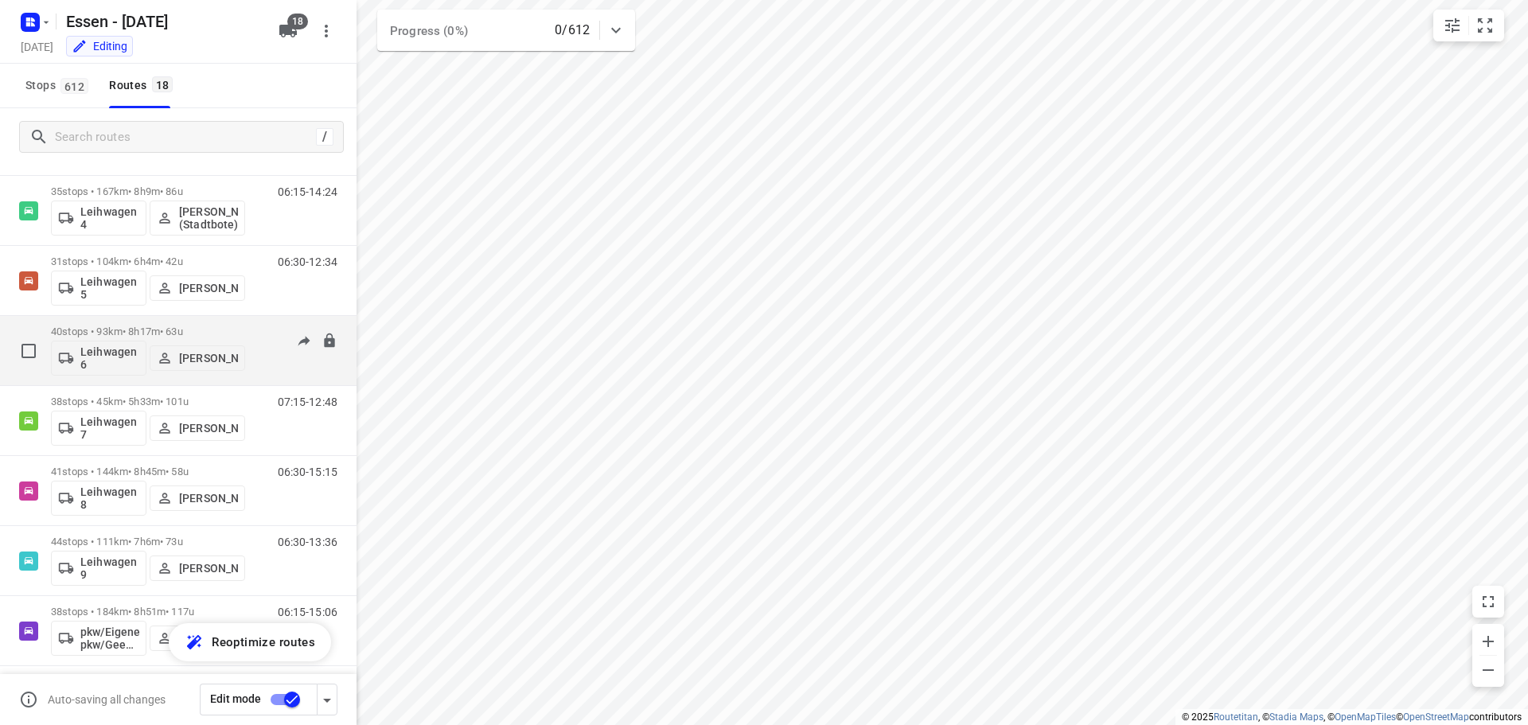
click at [218, 332] on p "40 stops • 93km • 8h17m • 63u" at bounding box center [148, 331] width 194 height 12
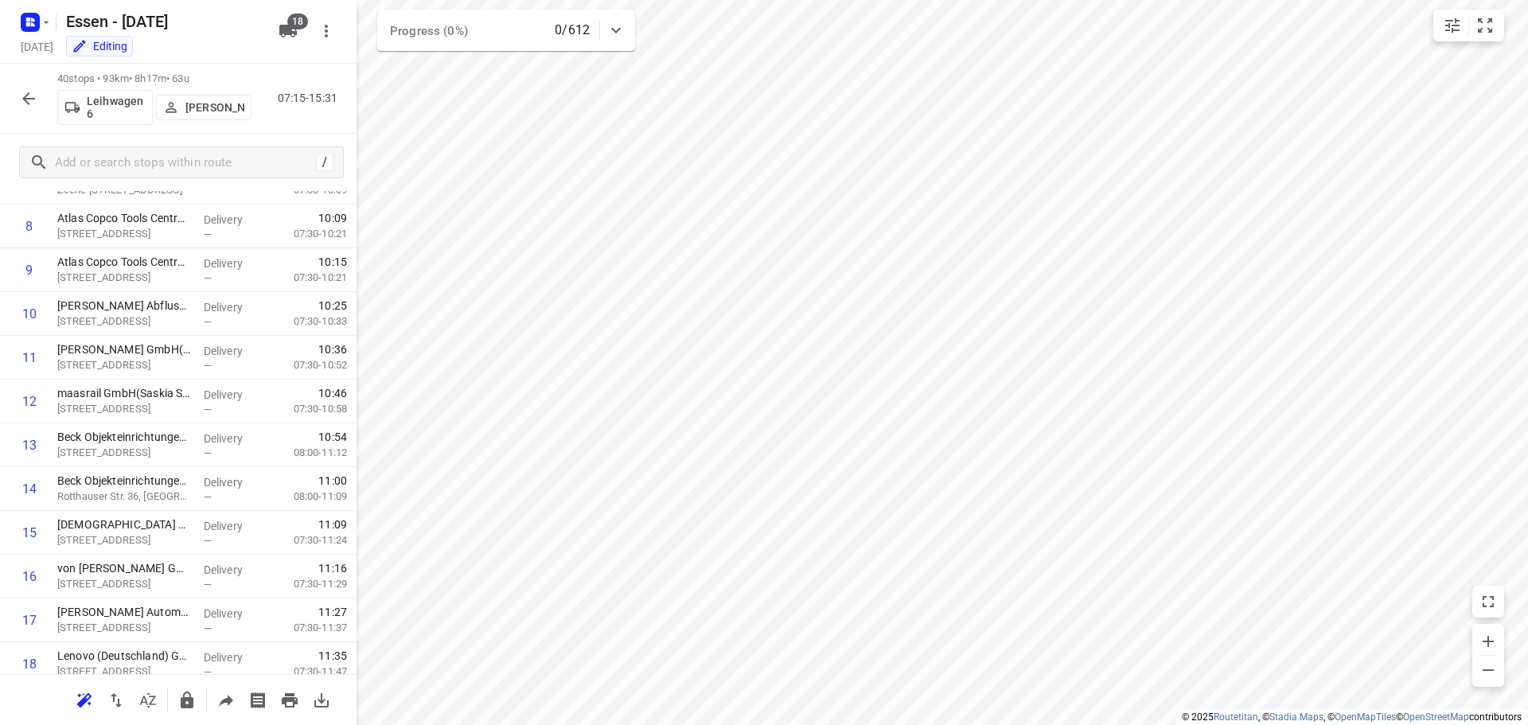
scroll to position [398, 0]
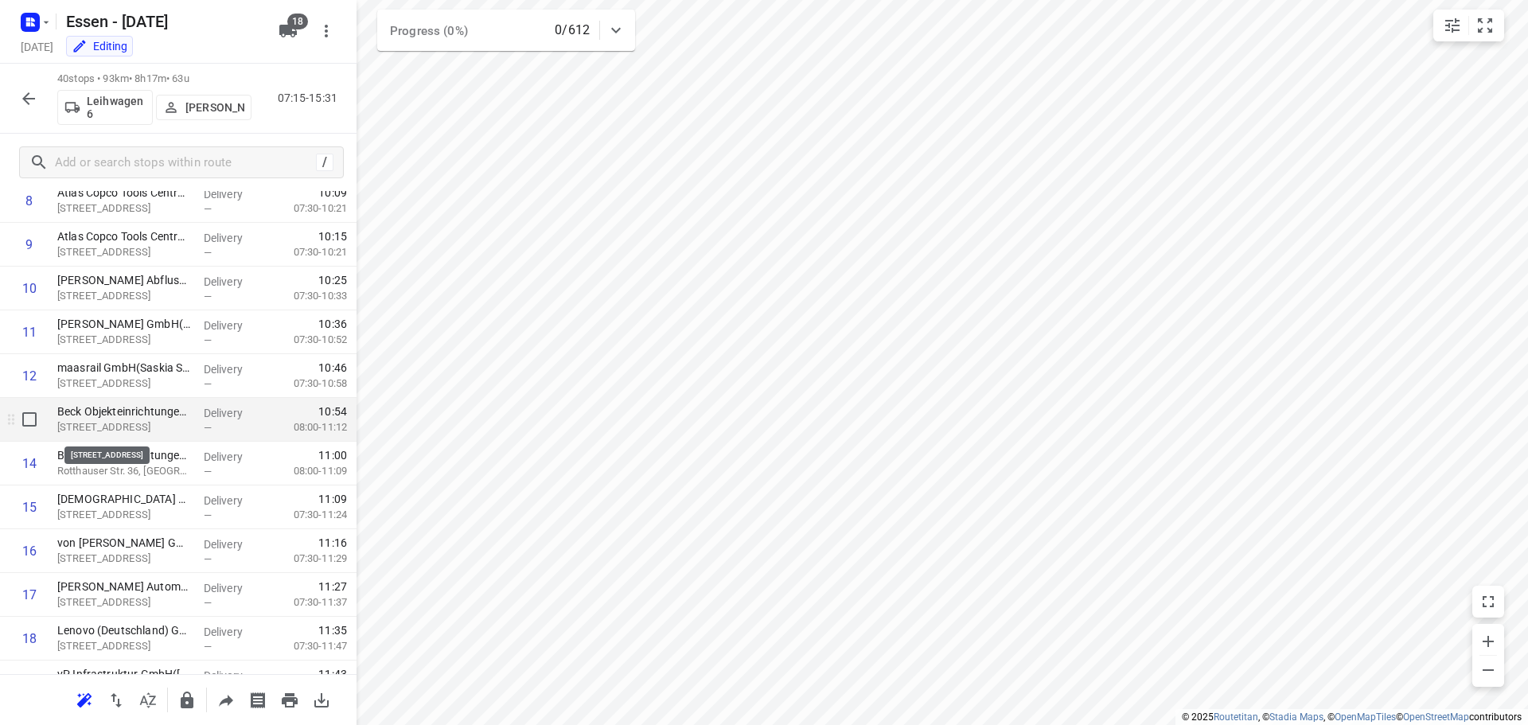
click at [111, 423] on p "Rotthauser Straße 46, Essen" at bounding box center [124, 427] width 134 height 16
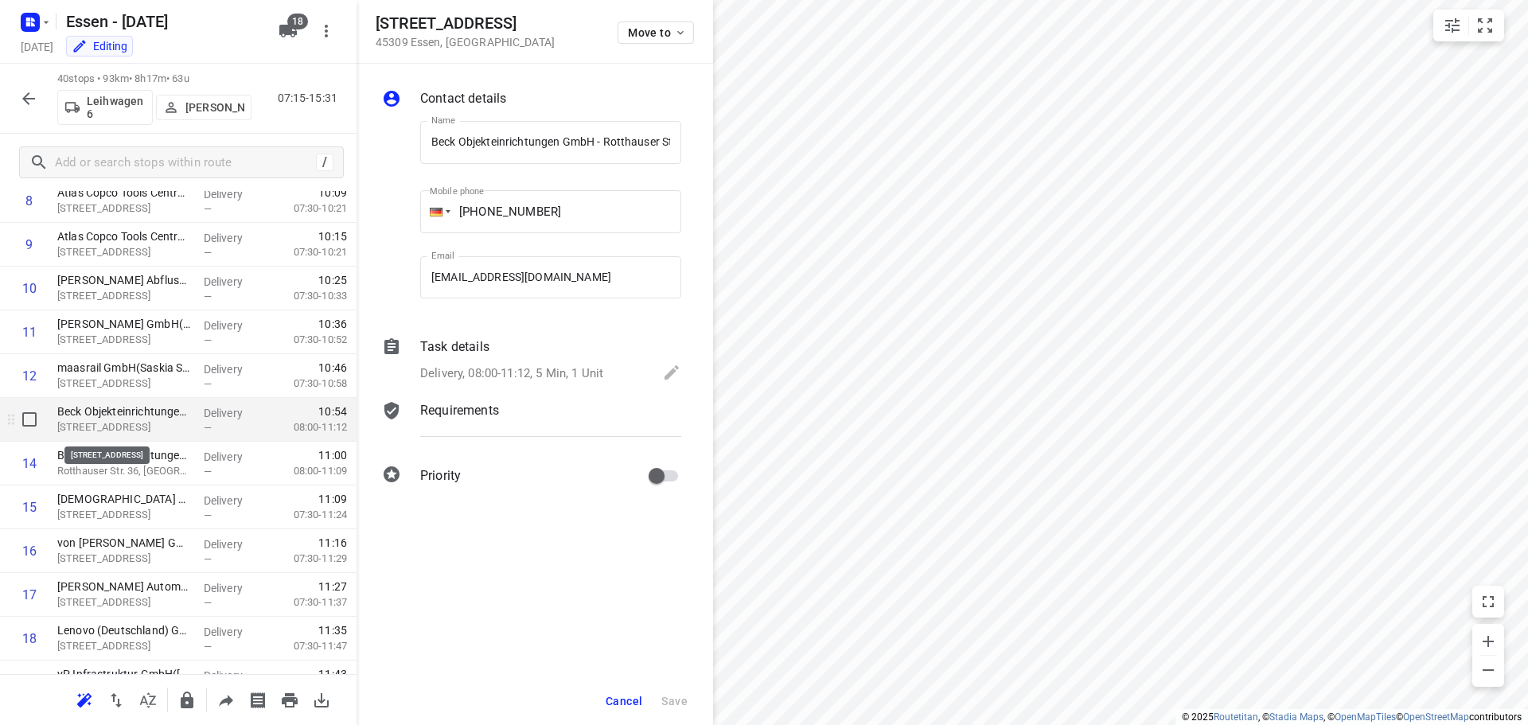
scroll to position [0, 101]
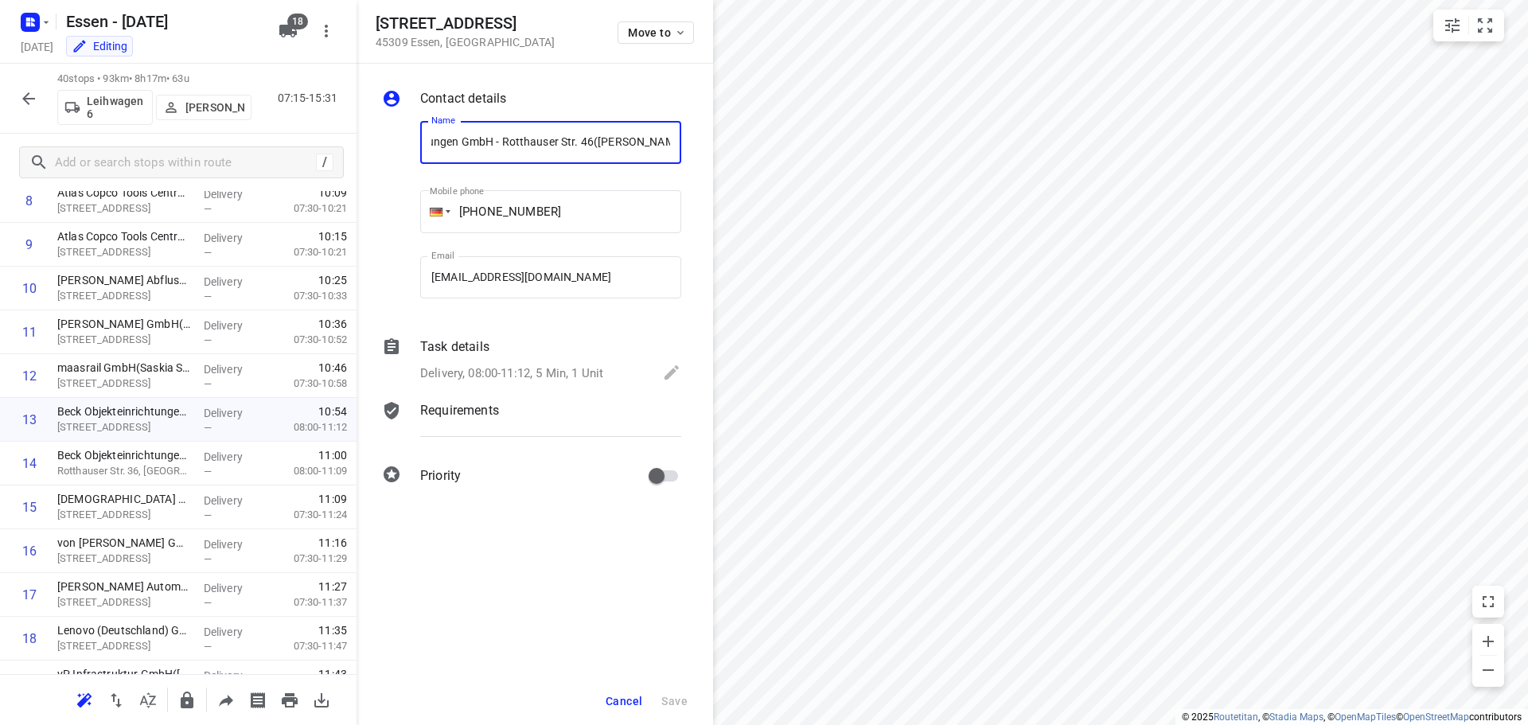
click at [621, 700] on span "Cancel" at bounding box center [624, 701] width 37 height 13
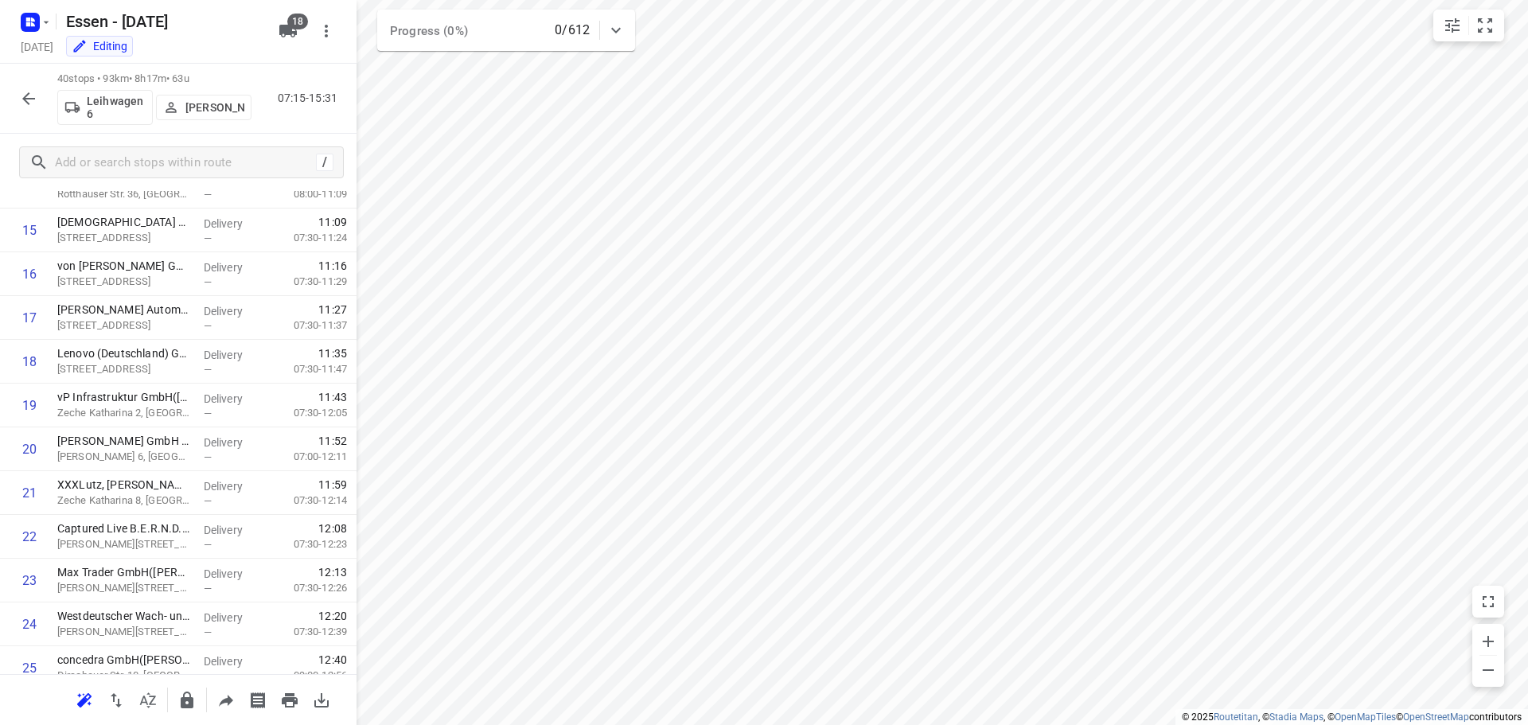
scroll to position [436, 0]
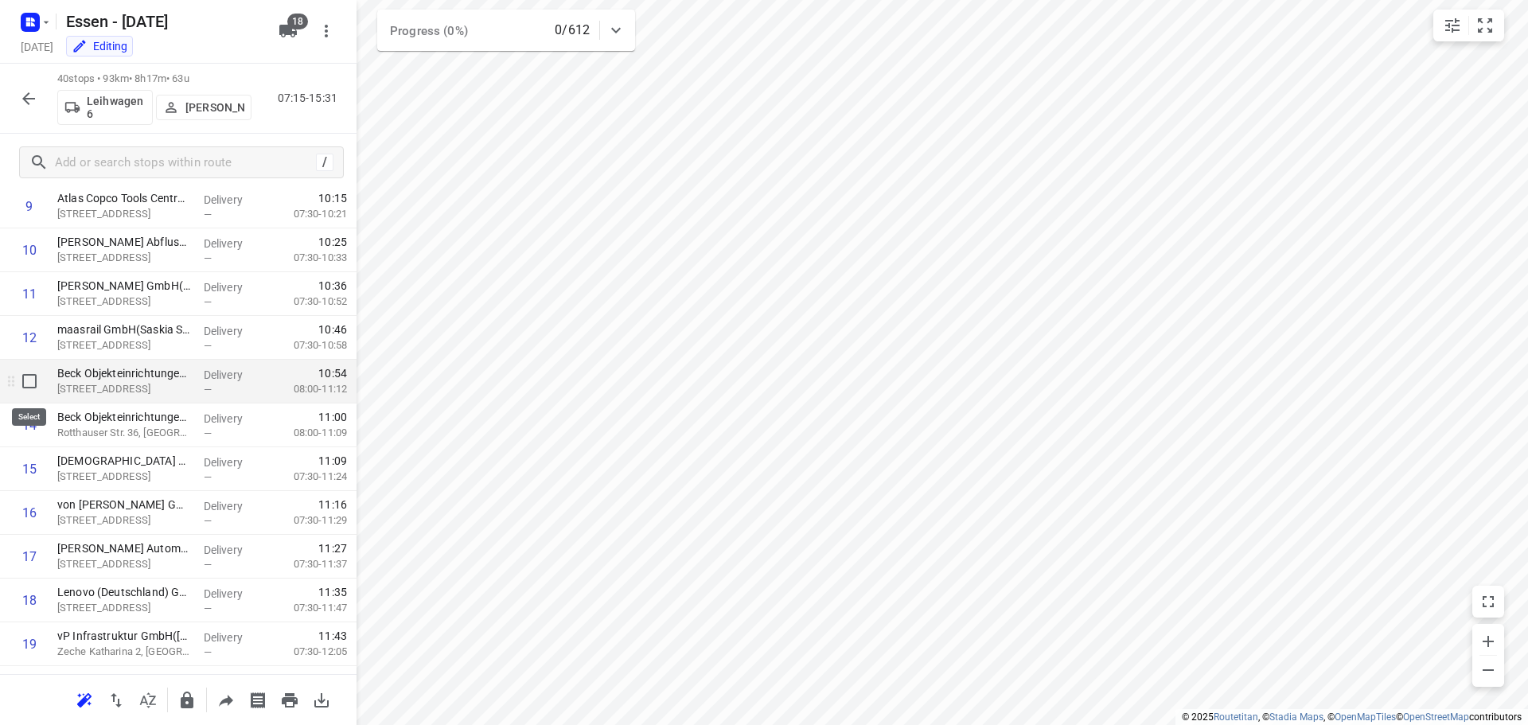
click at [27, 384] on input "checkbox" at bounding box center [30, 381] width 32 height 32
checkbox input "true"
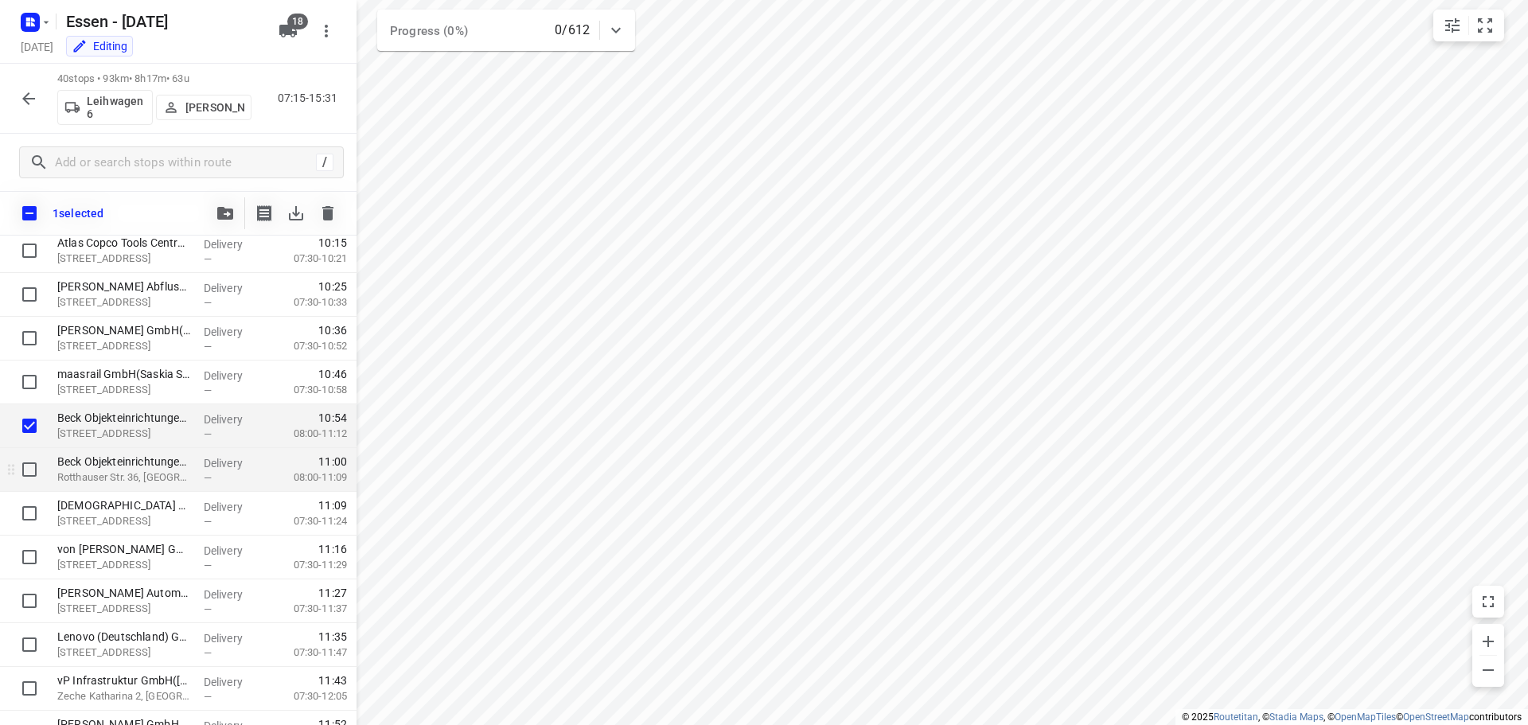
click at [31, 453] on div at bounding box center [25, 470] width 51 height 44
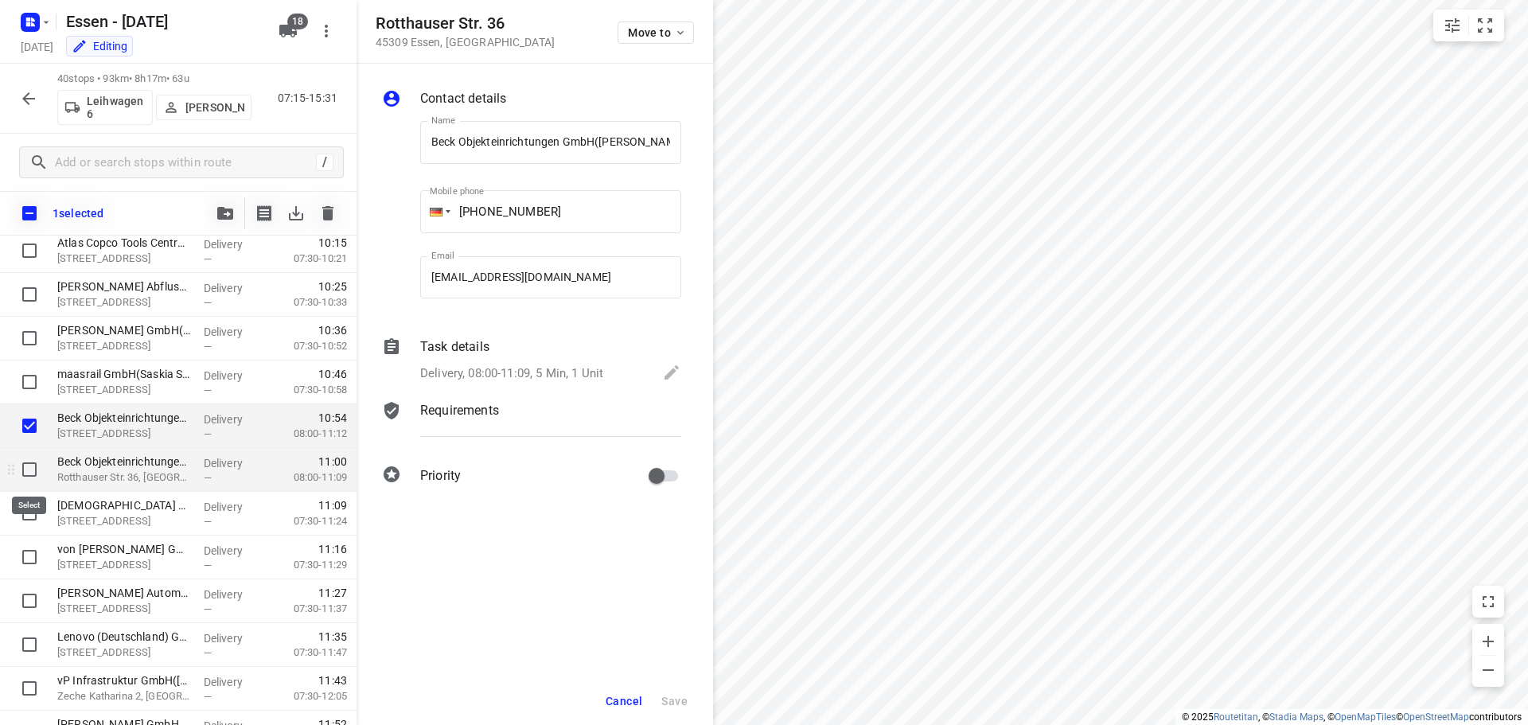
scroll to position [0, 2]
click at [31, 458] on input "checkbox" at bounding box center [30, 470] width 32 height 32
checkbox input "true"
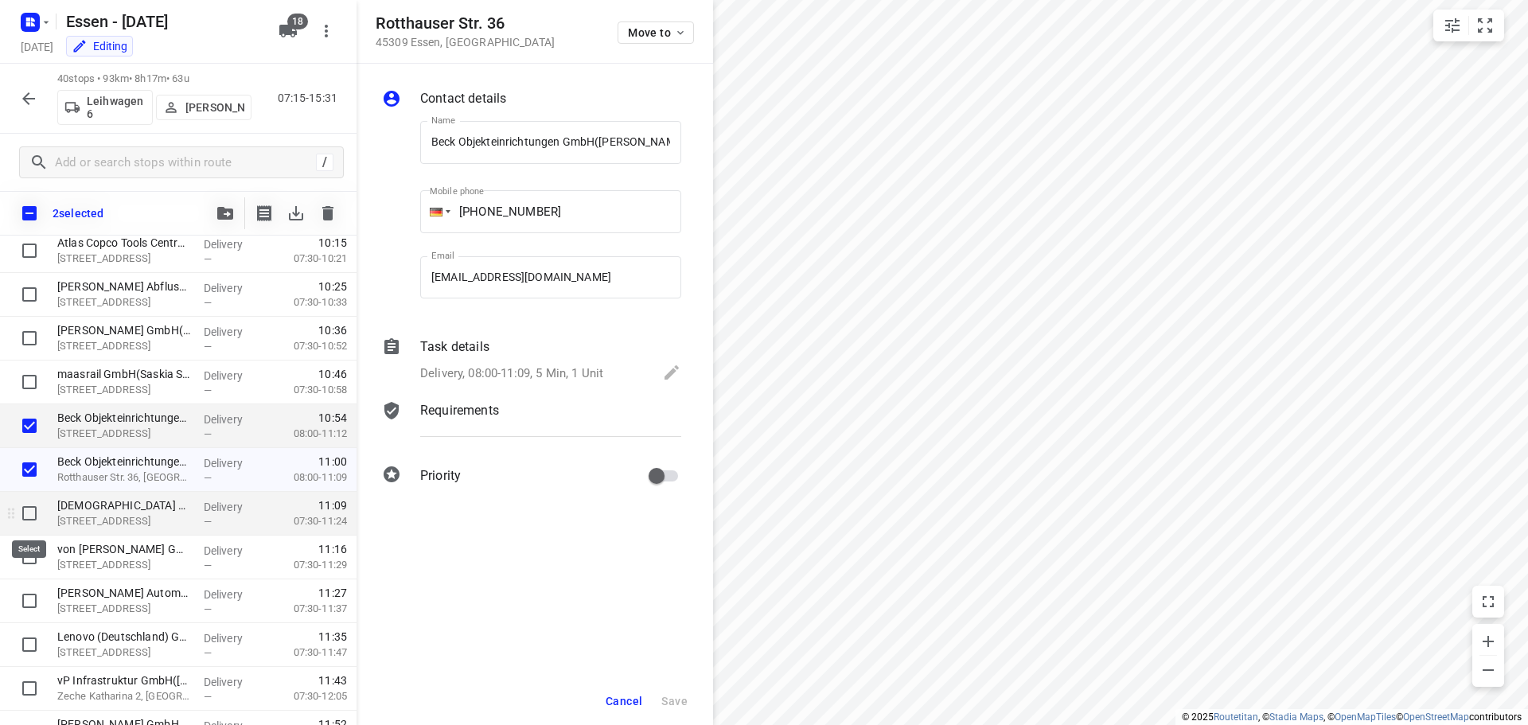
click at [33, 510] on input "checkbox" at bounding box center [30, 513] width 32 height 32
checkbox input "true"
click at [629, 700] on span "Cancel" at bounding box center [624, 701] width 37 height 13
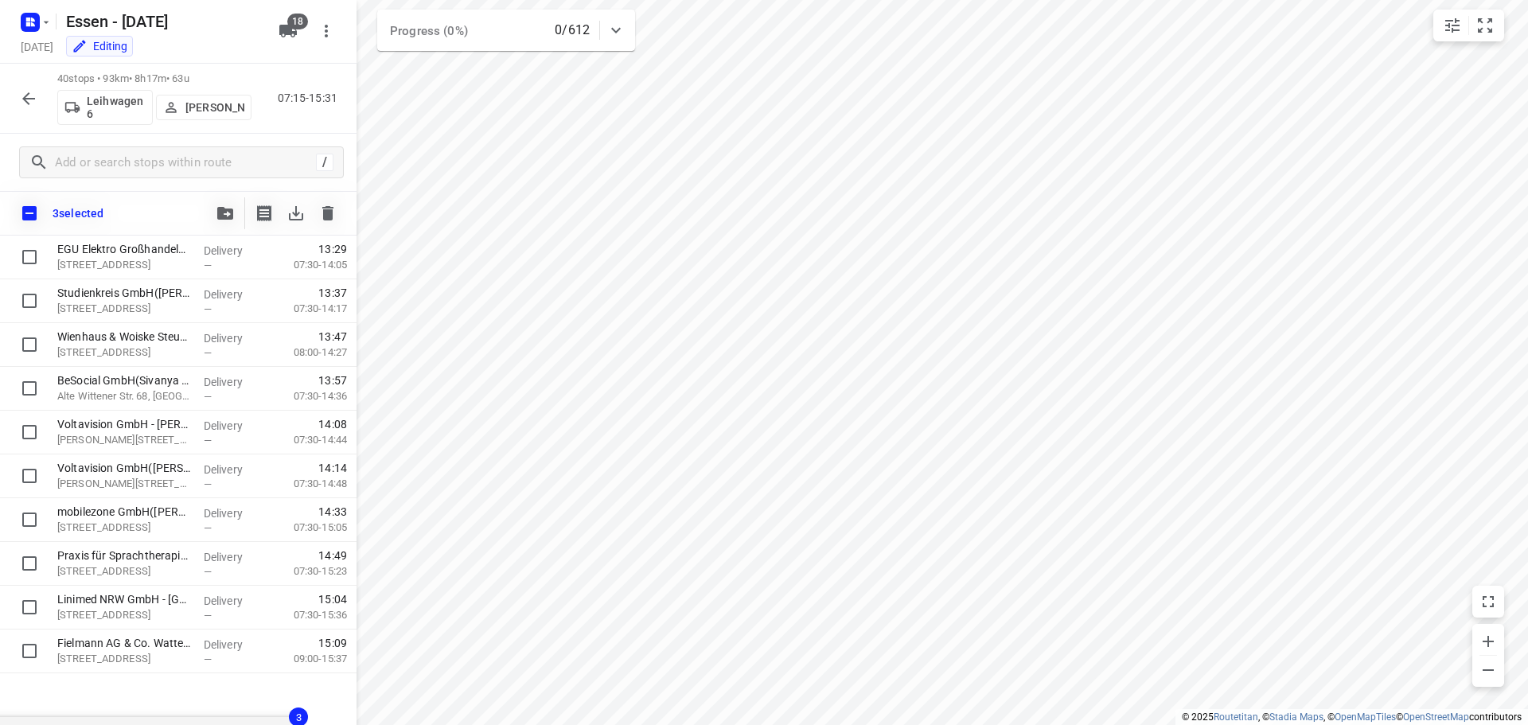
scroll to position [1385, 0]
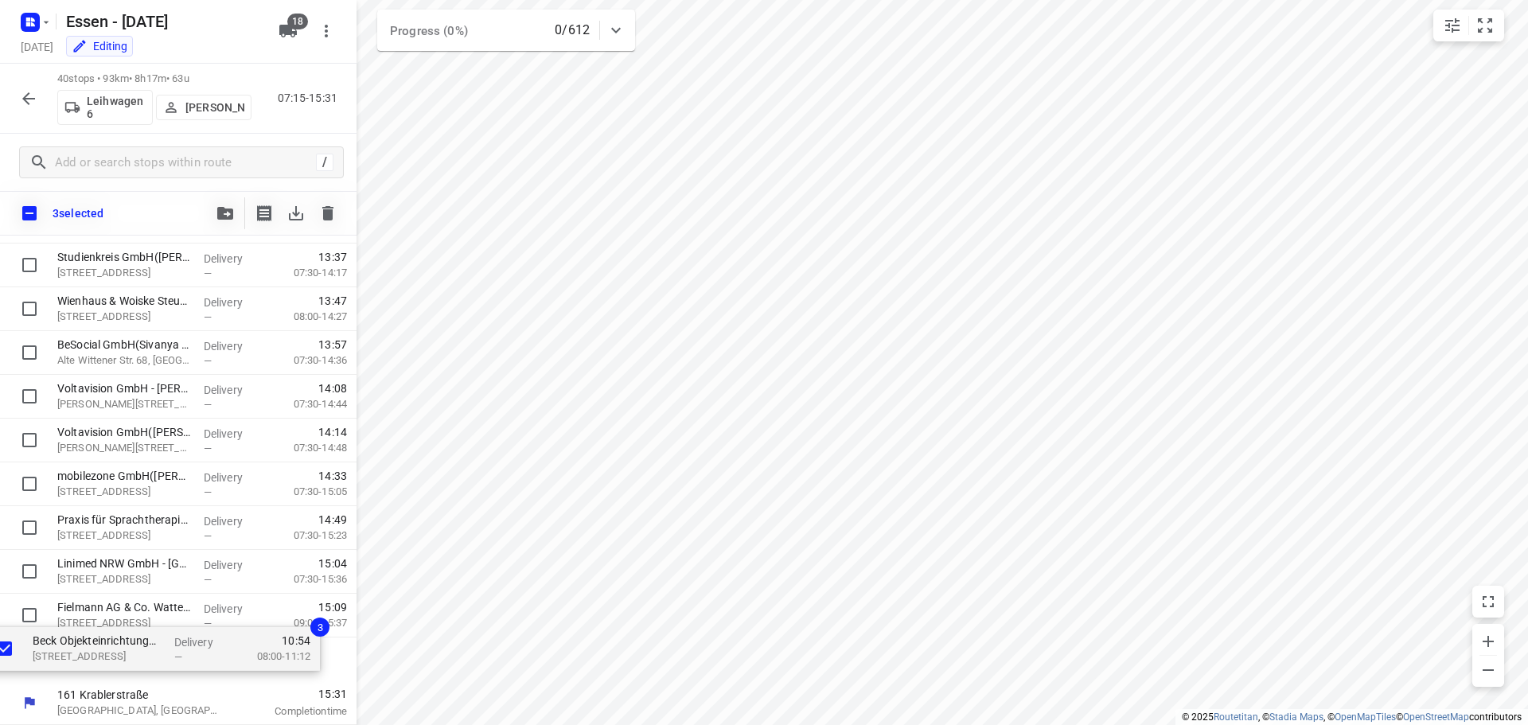
drag, startPoint x: 115, startPoint y: 438, endPoint x: 92, endPoint y: 669, distance: 231.9
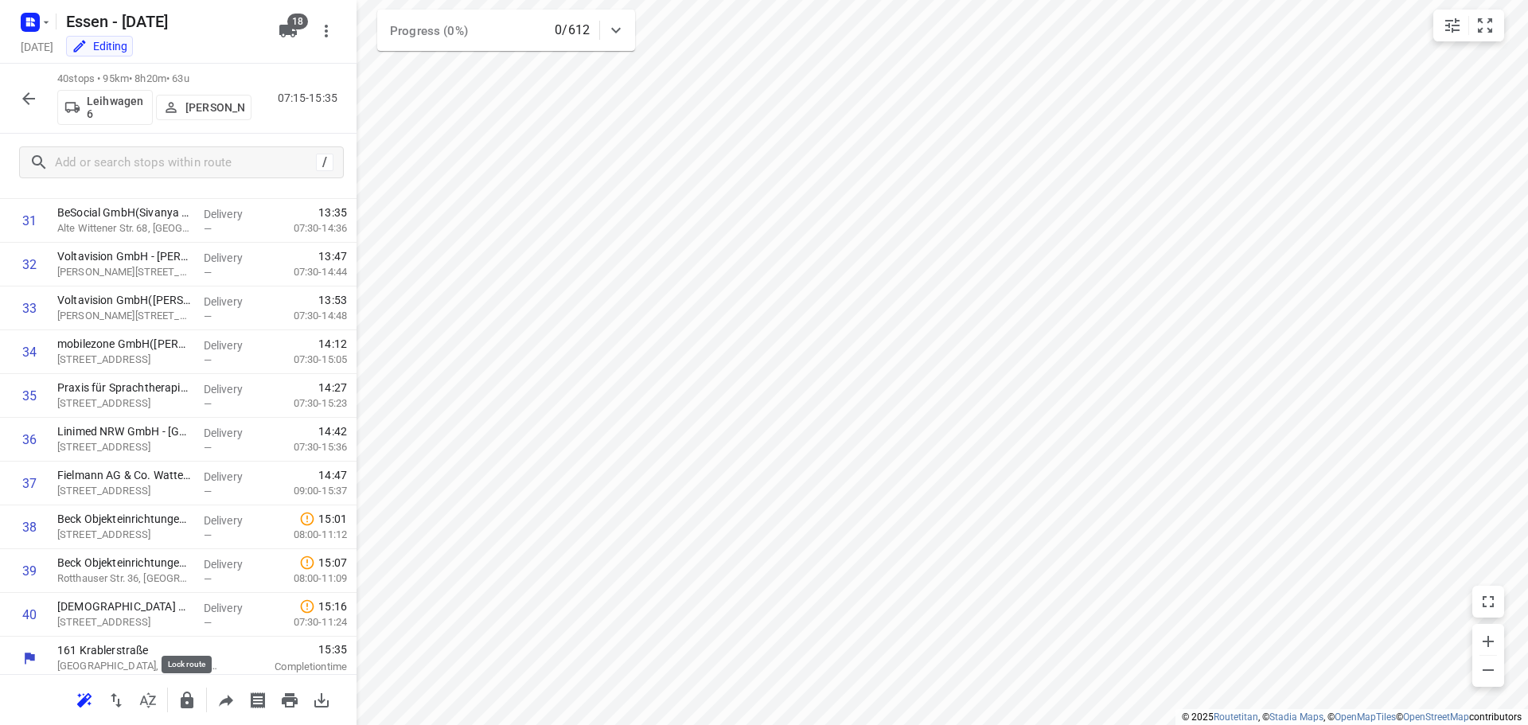
click at [189, 698] on icon "button" at bounding box center [187, 699] width 13 height 17
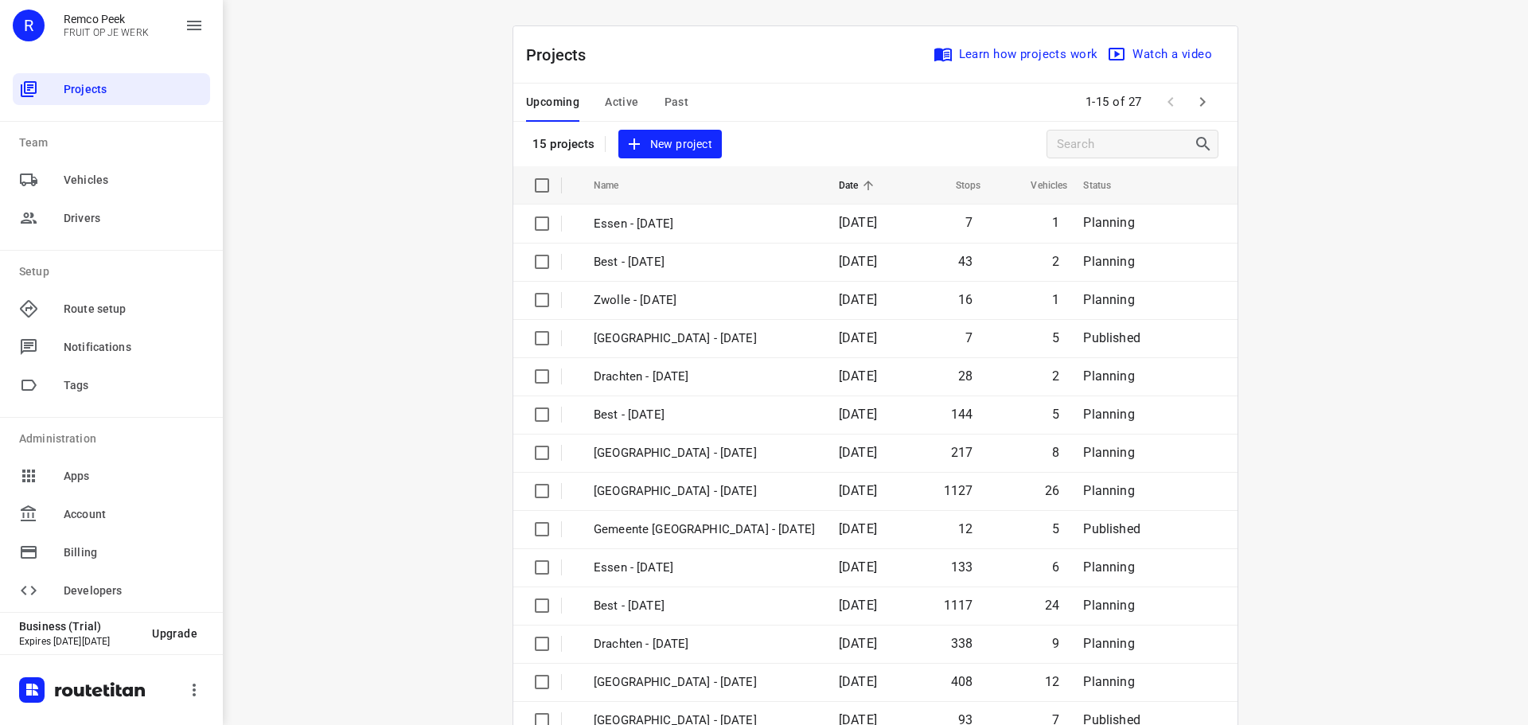
click at [664, 105] on span "Past" at bounding box center [676, 102] width 25 height 20
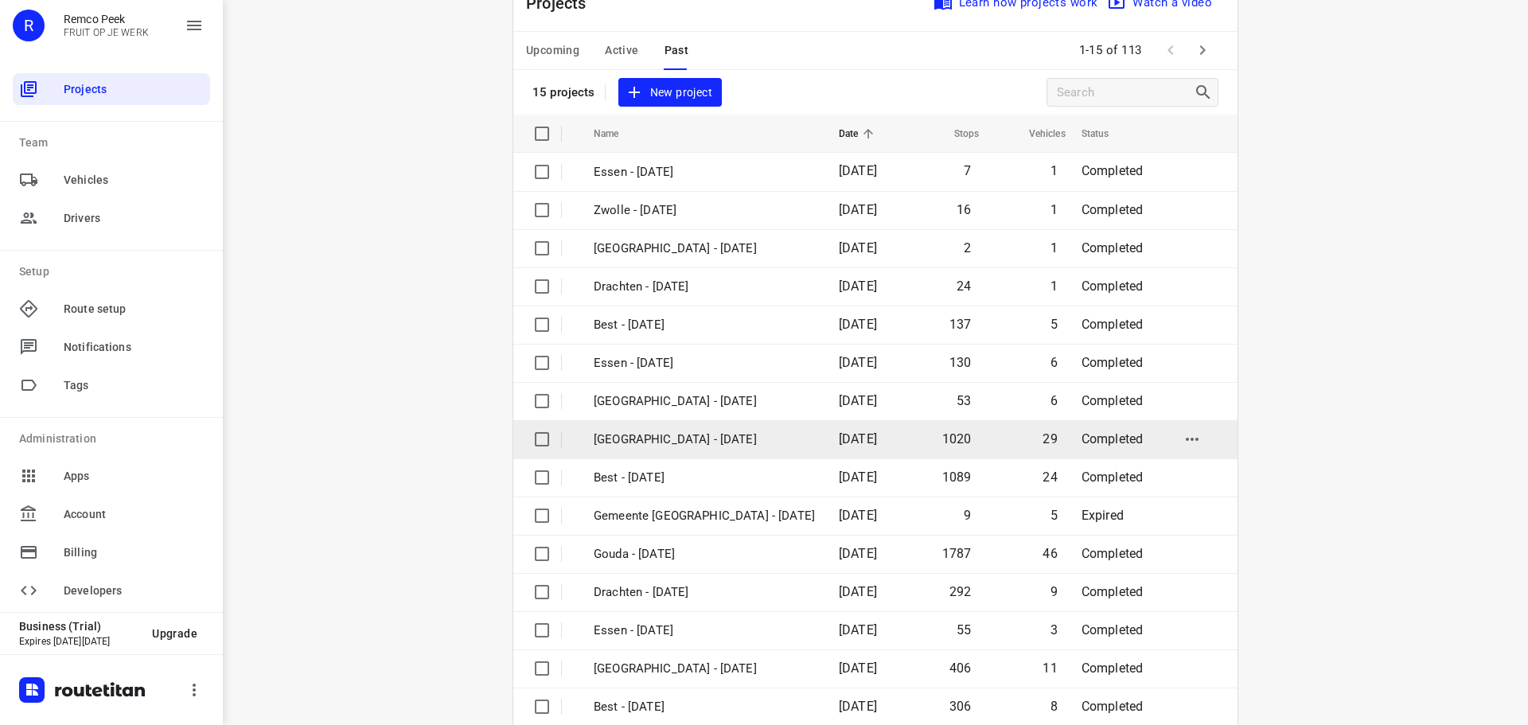
scroll to position [80, 0]
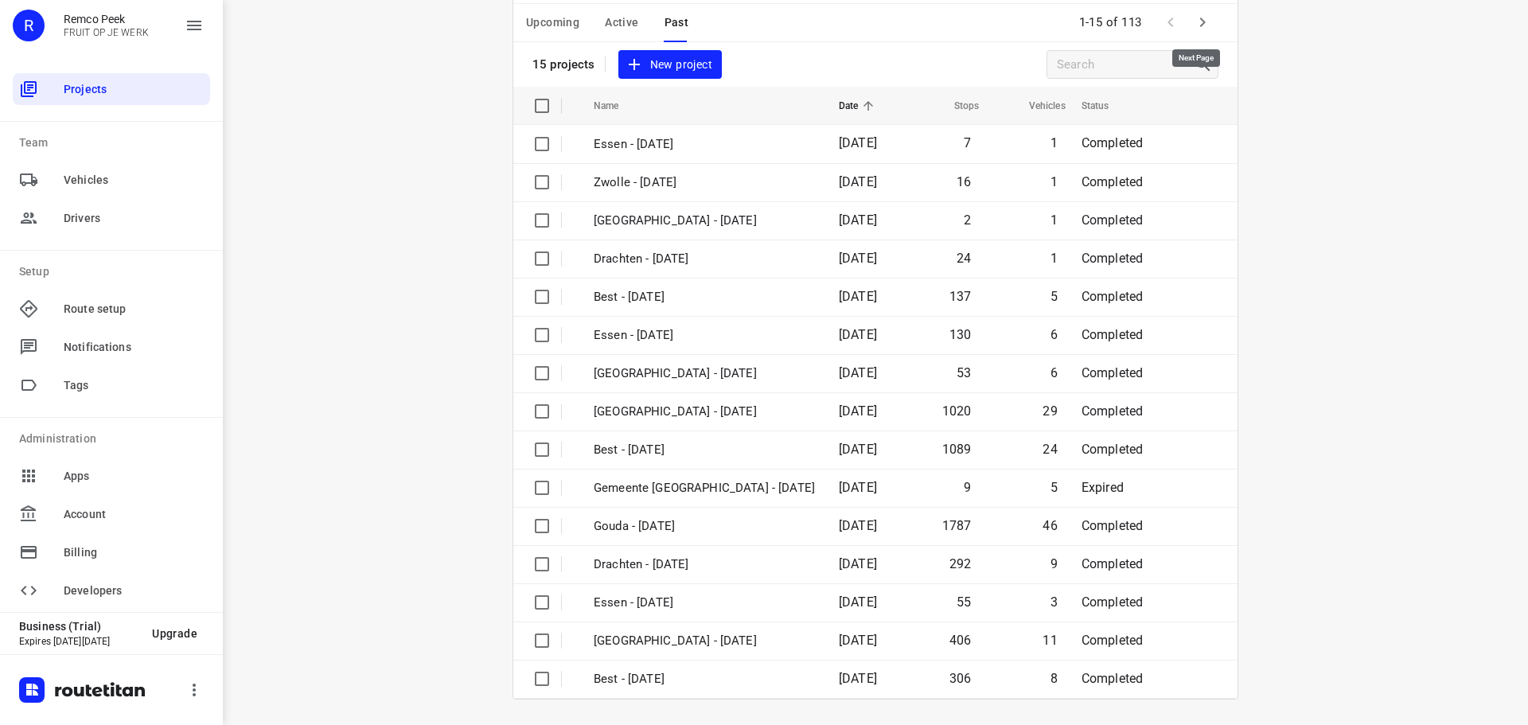
click at [1194, 19] on icon "button" at bounding box center [1202, 22] width 19 height 19
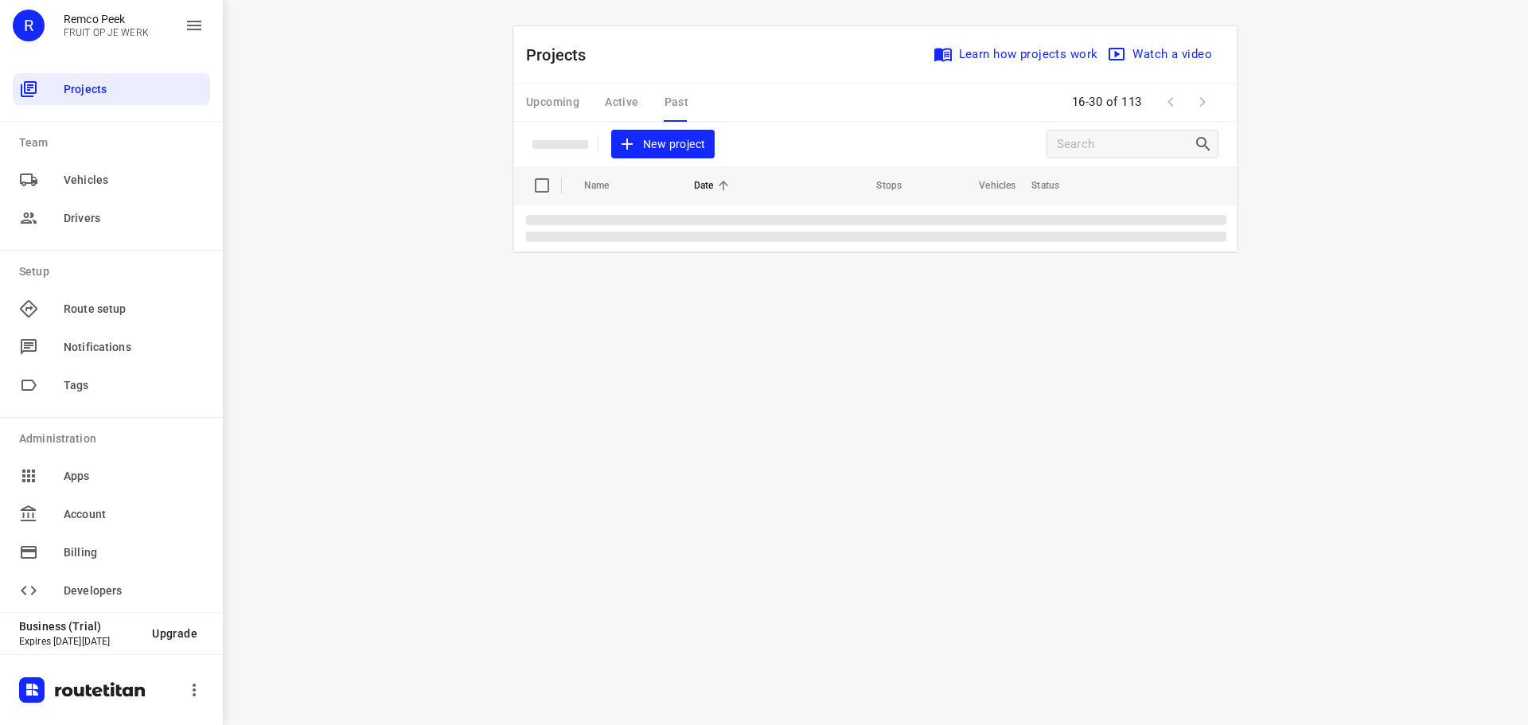
scroll to position [0, 0]
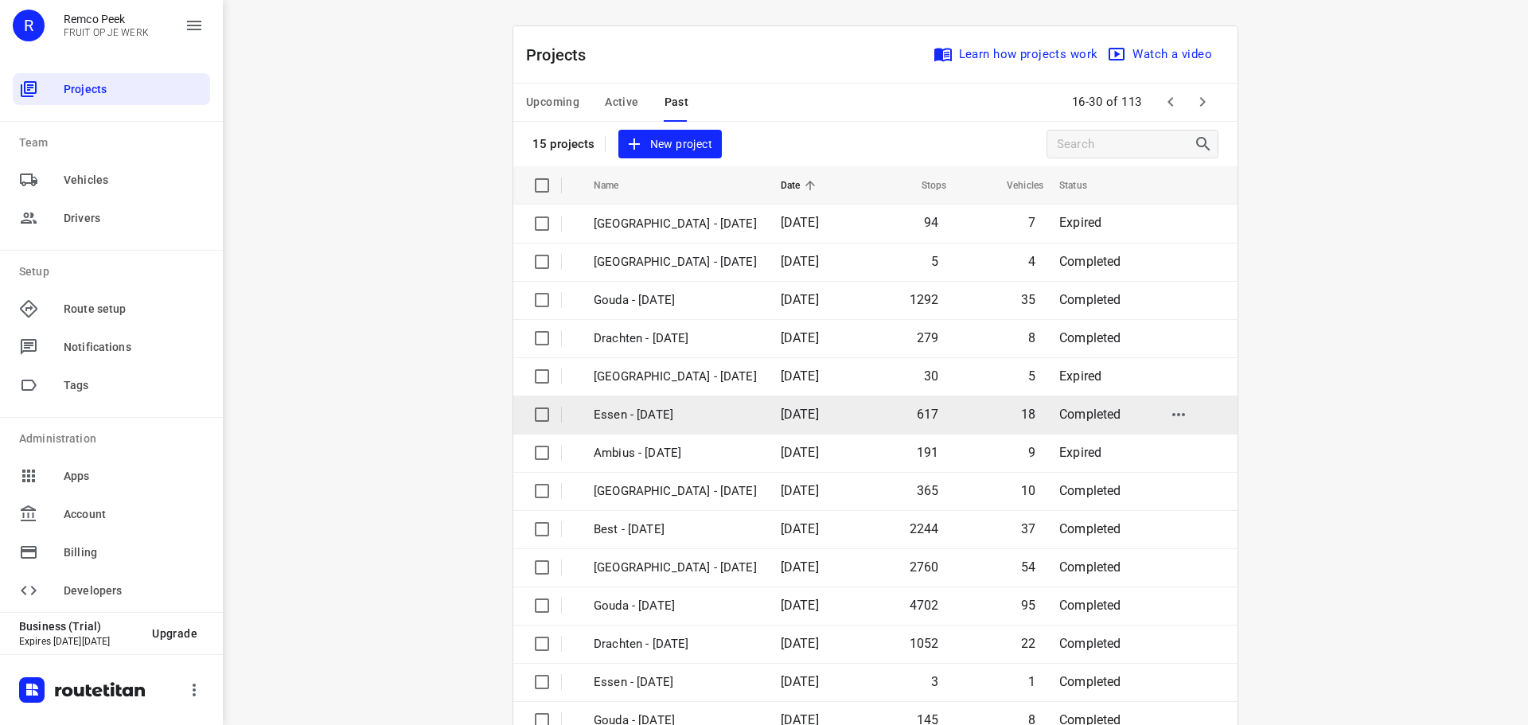
click at [653, 421] on p "Essen - [DATE]" at bounding box center [675, 415] width 163 height 18
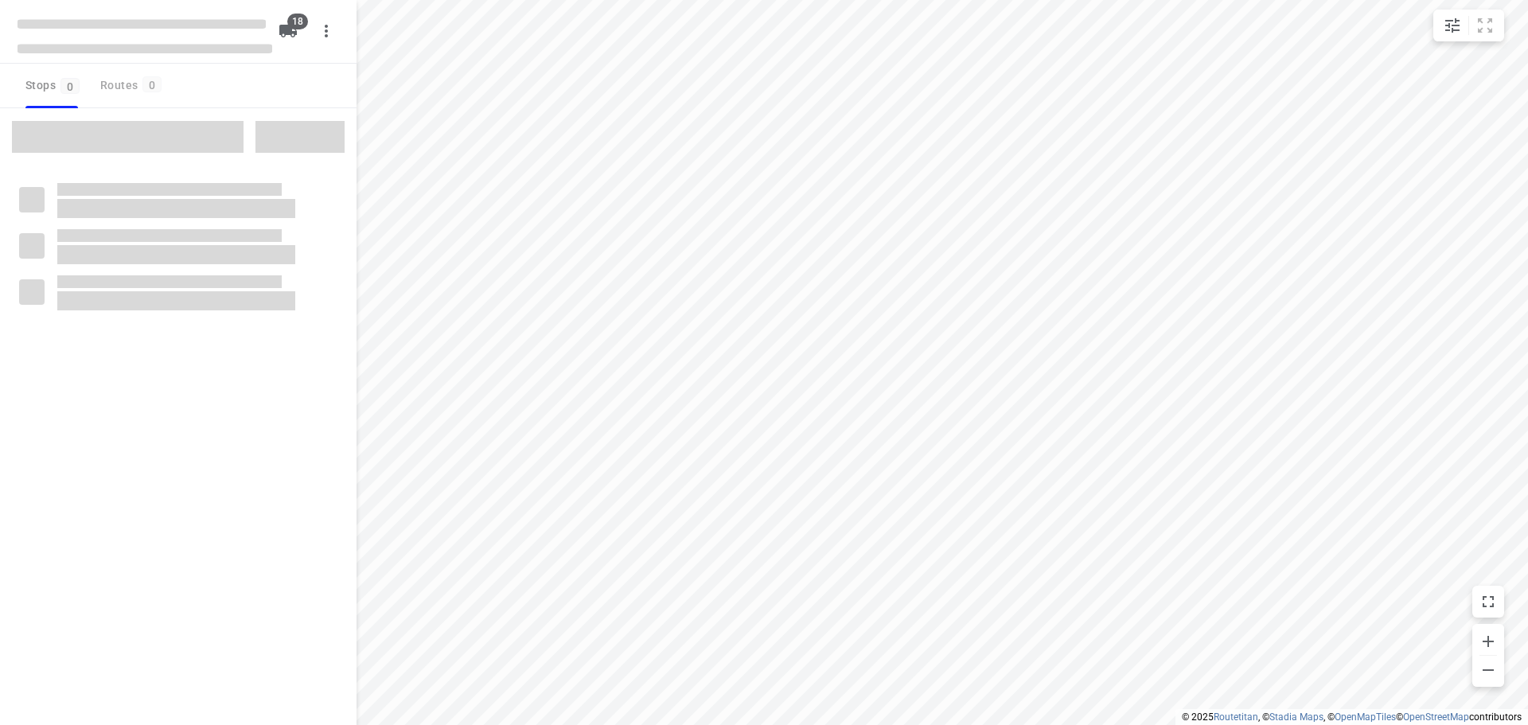
checkbox input "true"
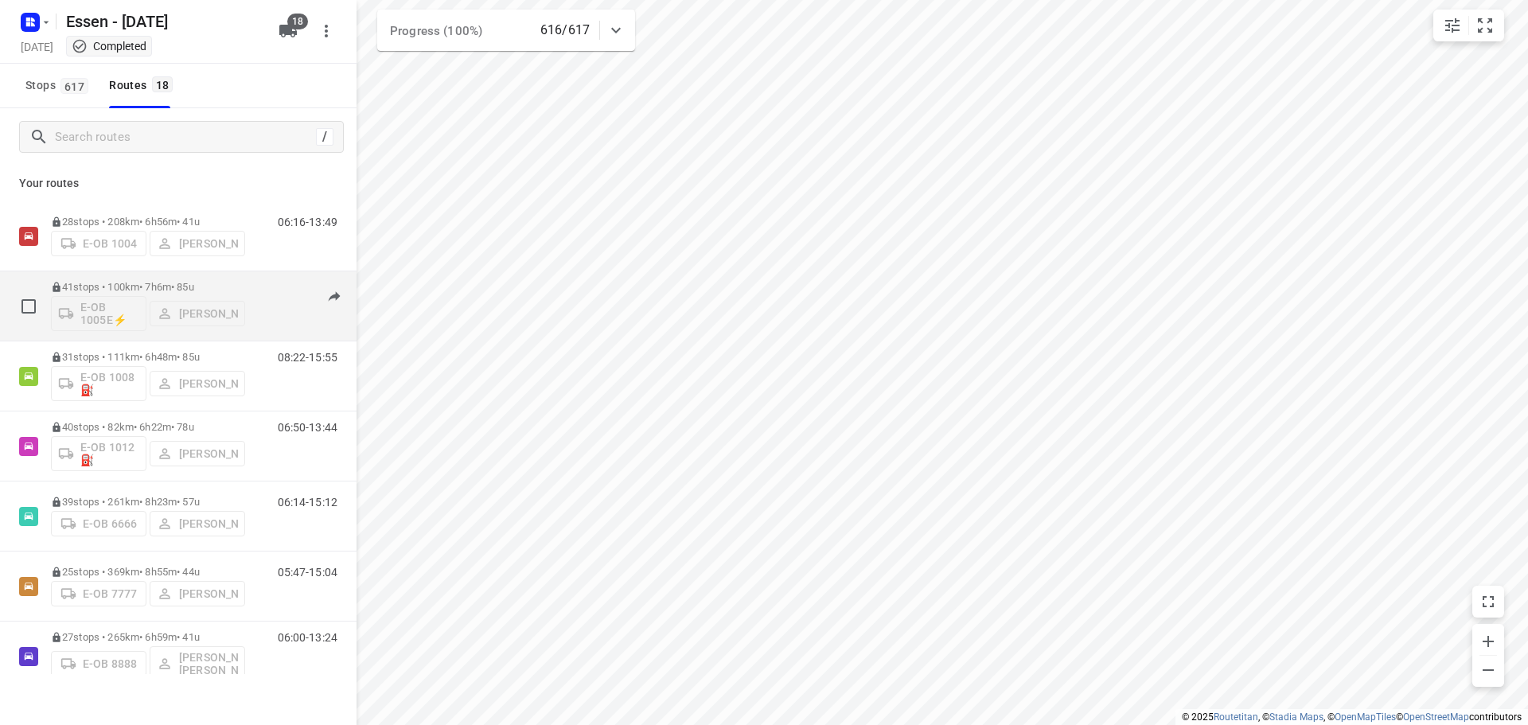
click at [236, 287] on p "41 stops • 100km • 7h6m • 85u" at bounding box center [148, 287] width 194 height 12
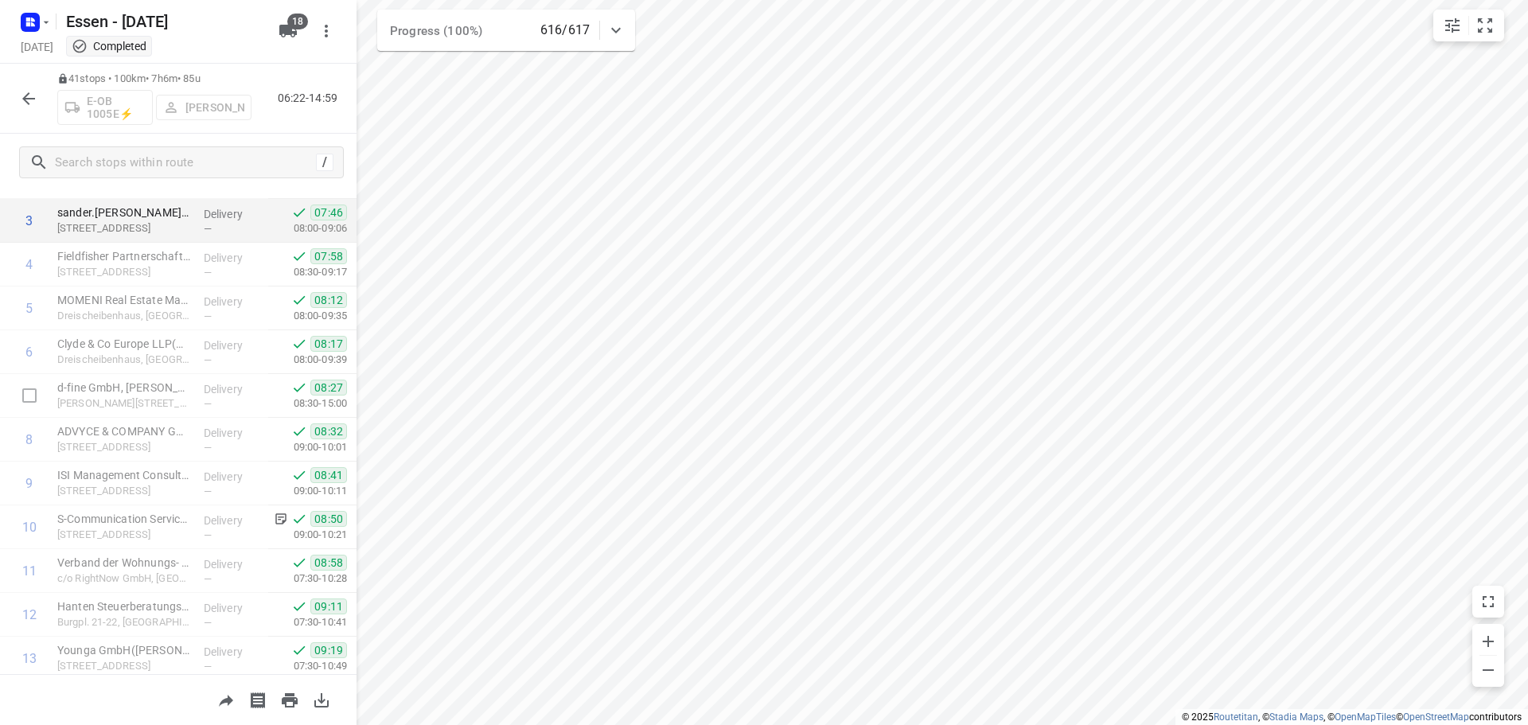
scroll to position [239, 0]
